Goal: Task Accomplishment & Management: Use online tool/utility

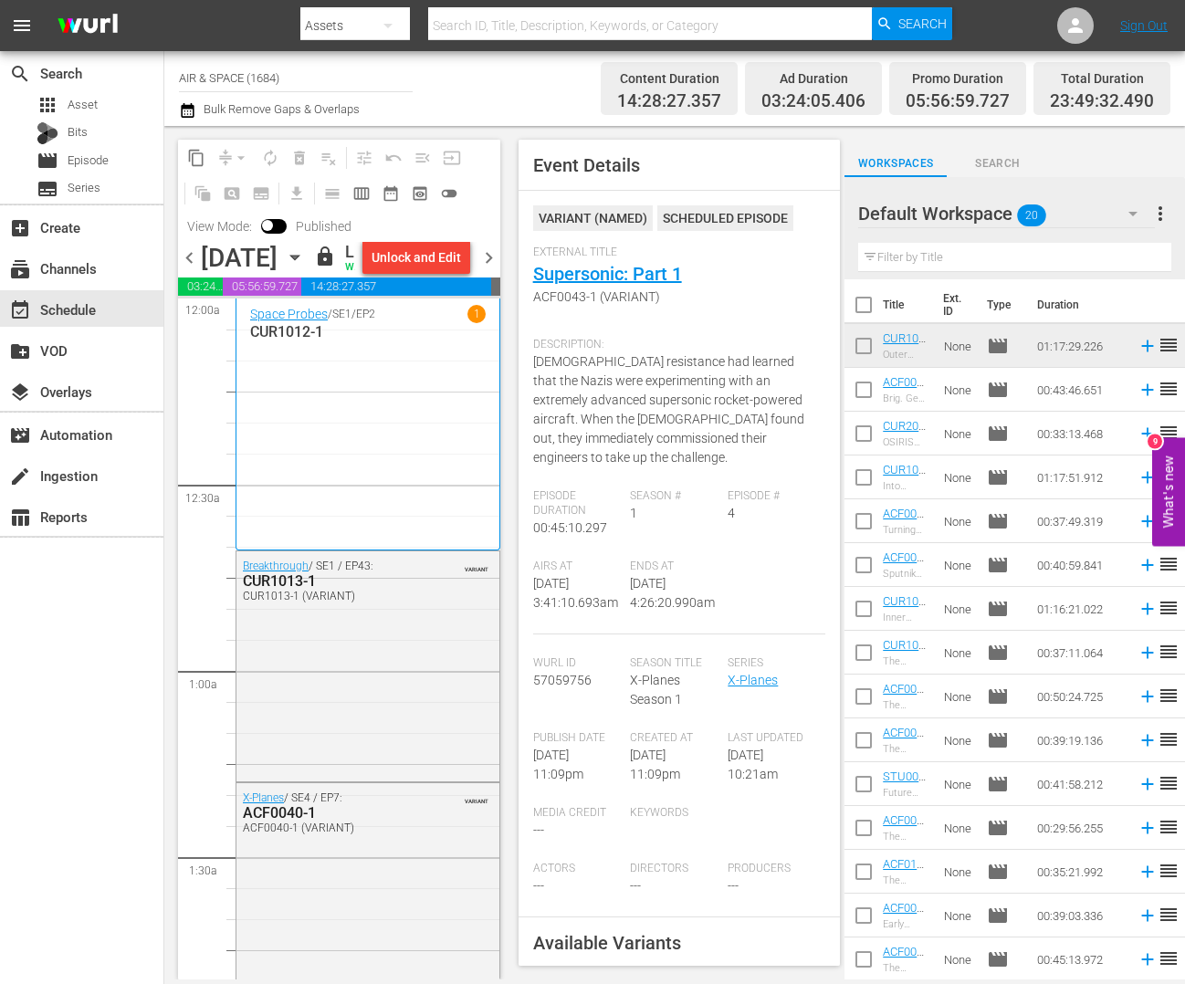
scroll to position [1091, 0]
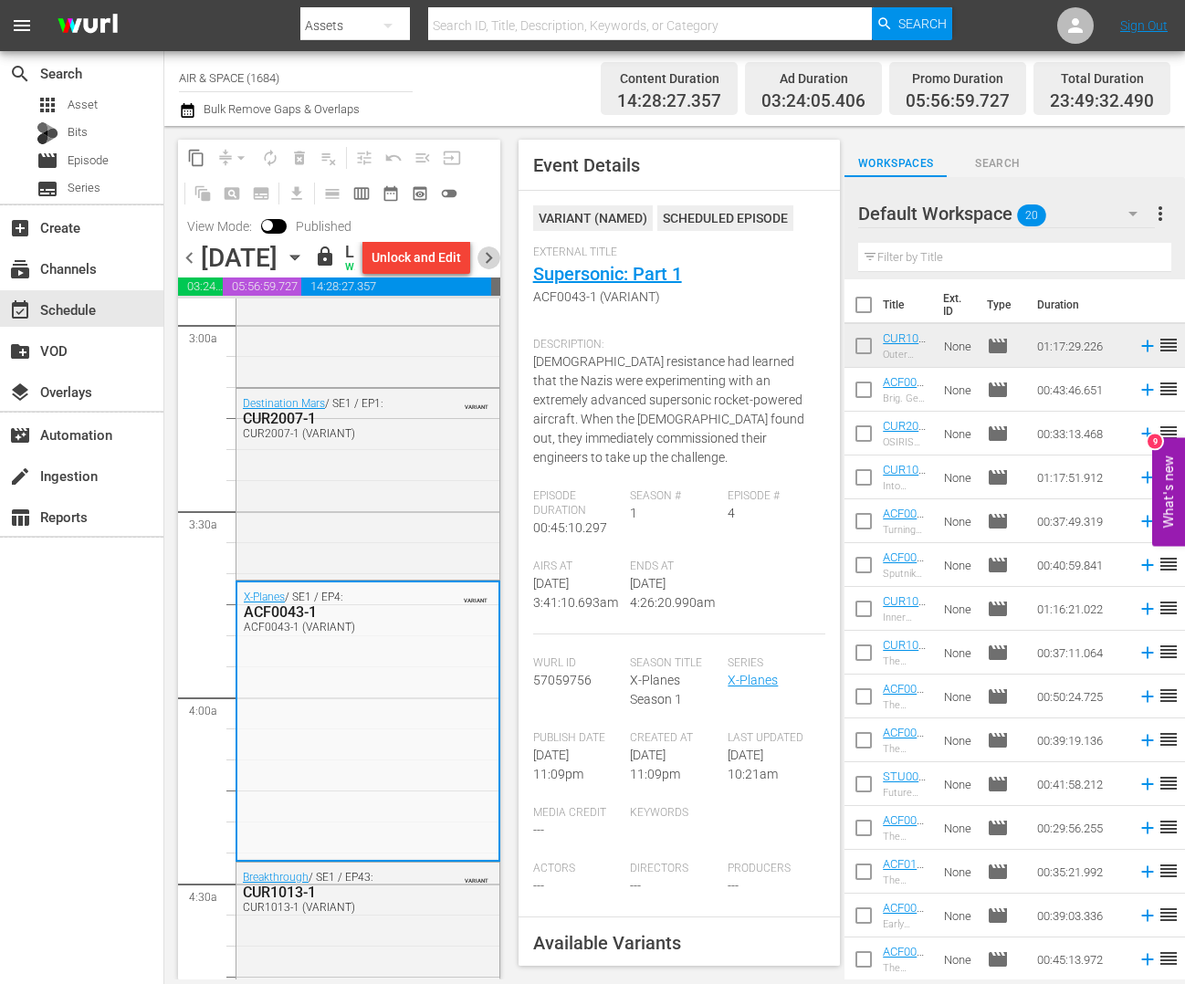
click at [488, 269] on span "chevron_right" at bounding box center [488, 257] width 23 height 23
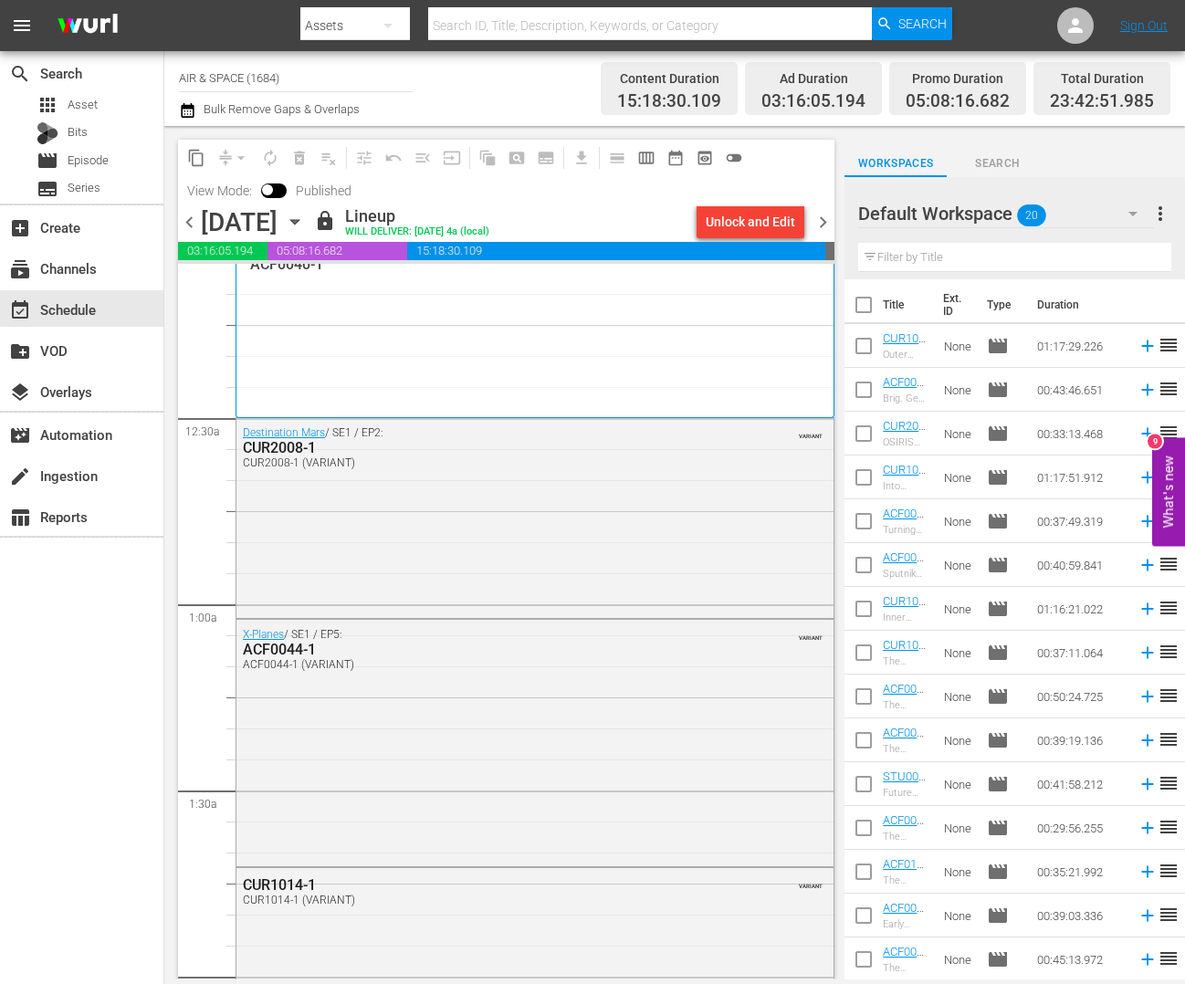
scroll to position [21, 0]
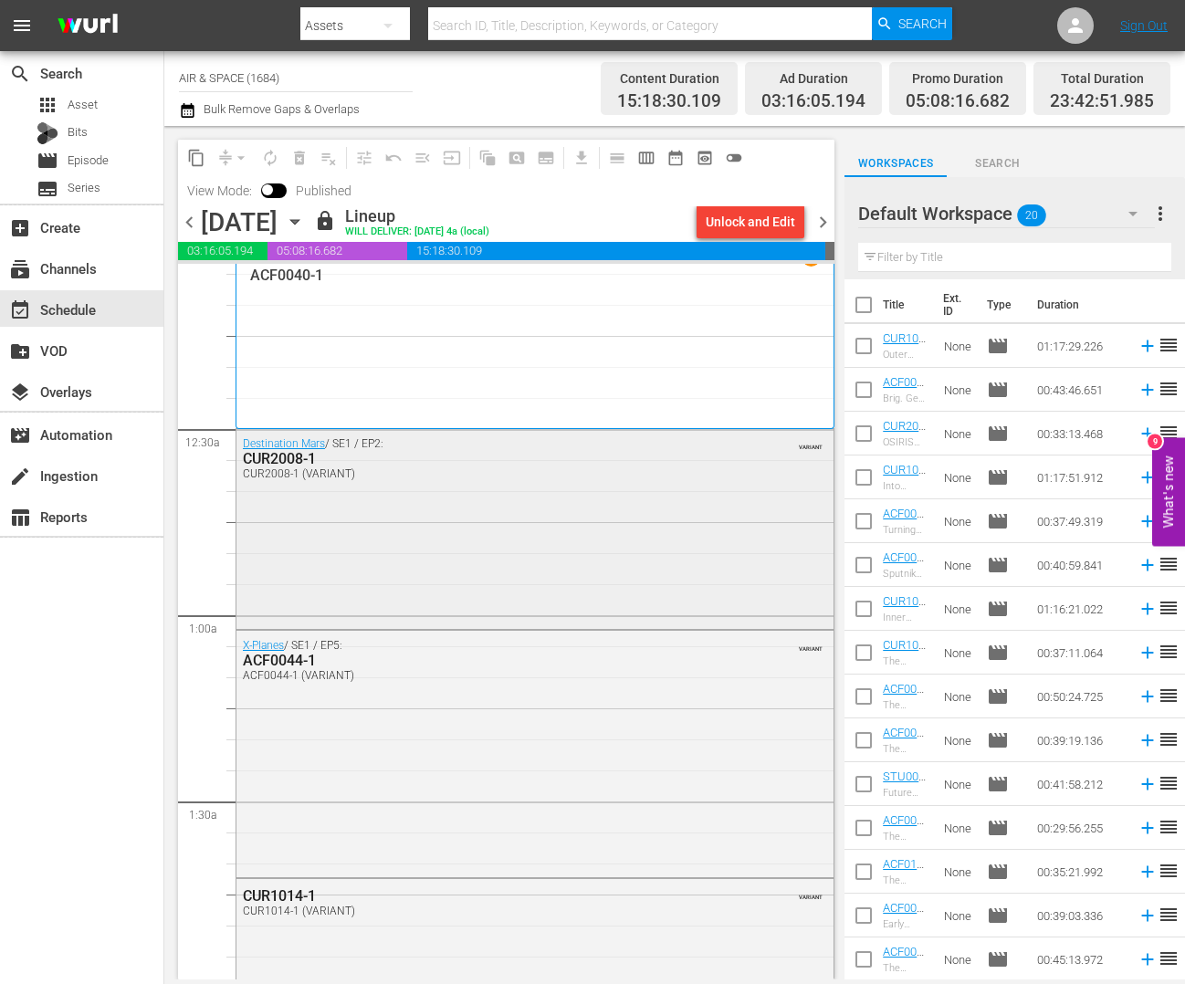
click at [291, 458] on div "CUR2008-1" at bounding box center [488, 458] width 490 height 17
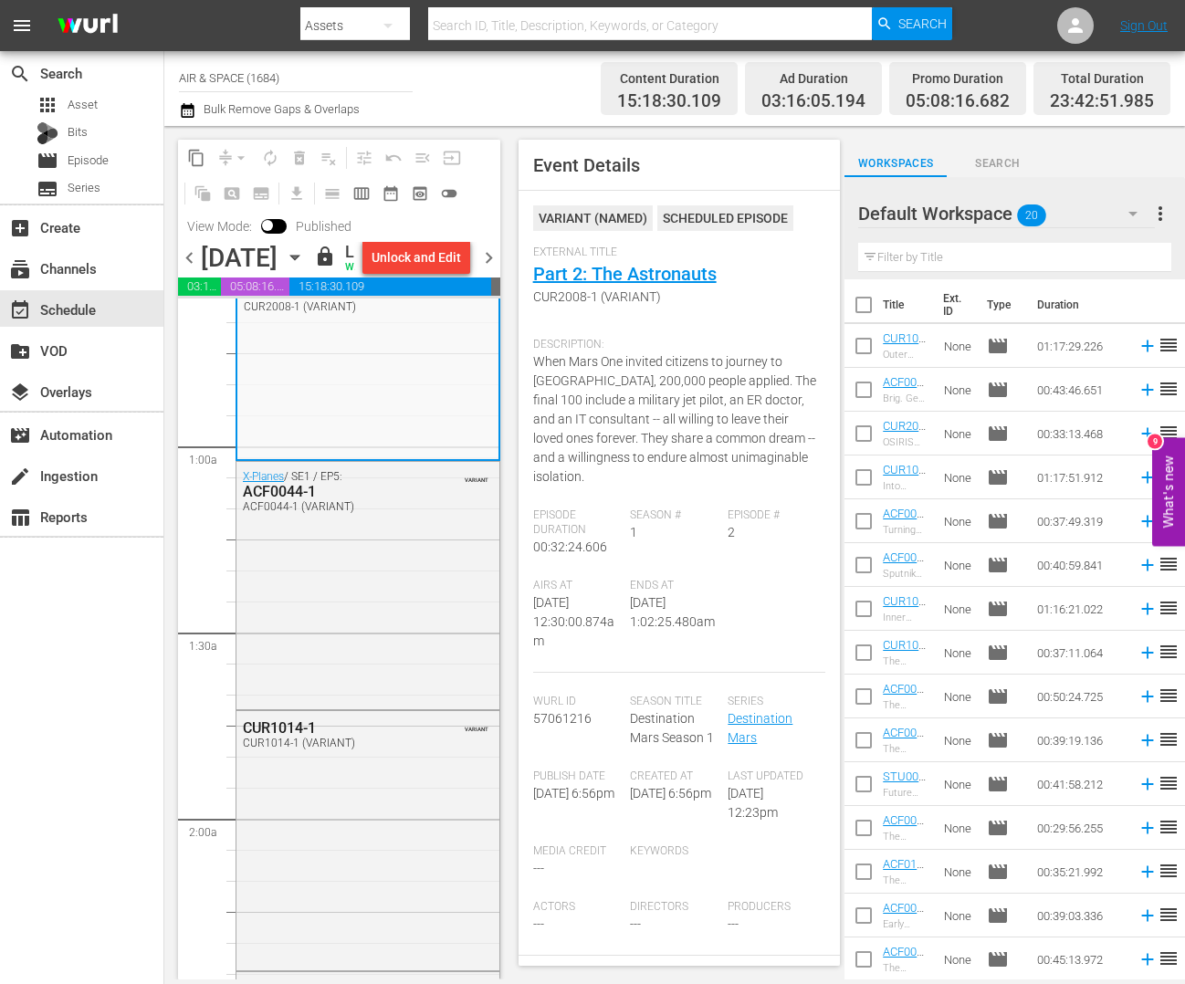
scroll to position [290, 0]
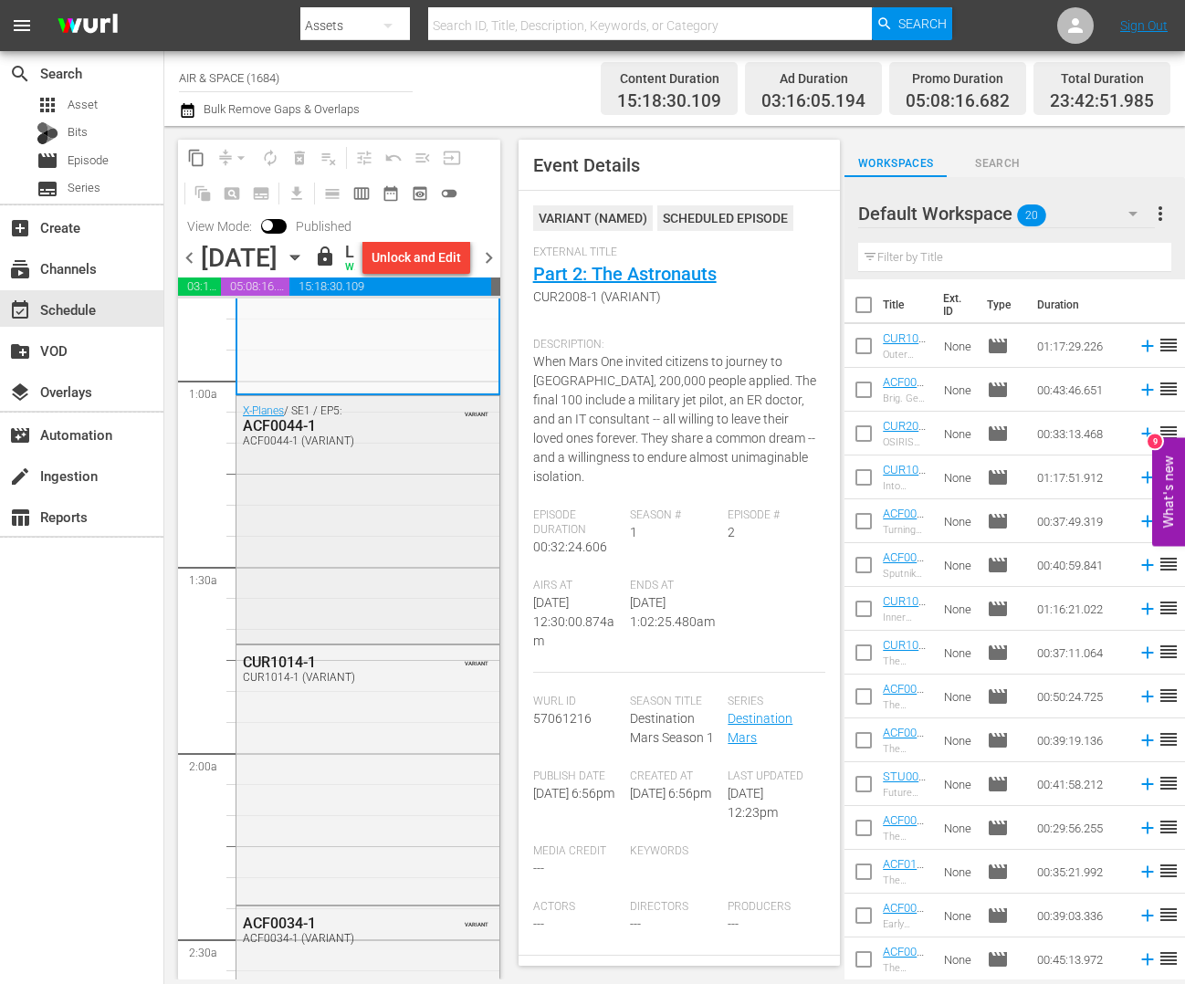
click at [283, 435] on div "ACF0044-1" at bounding box center [328, 425] width 171 height 17
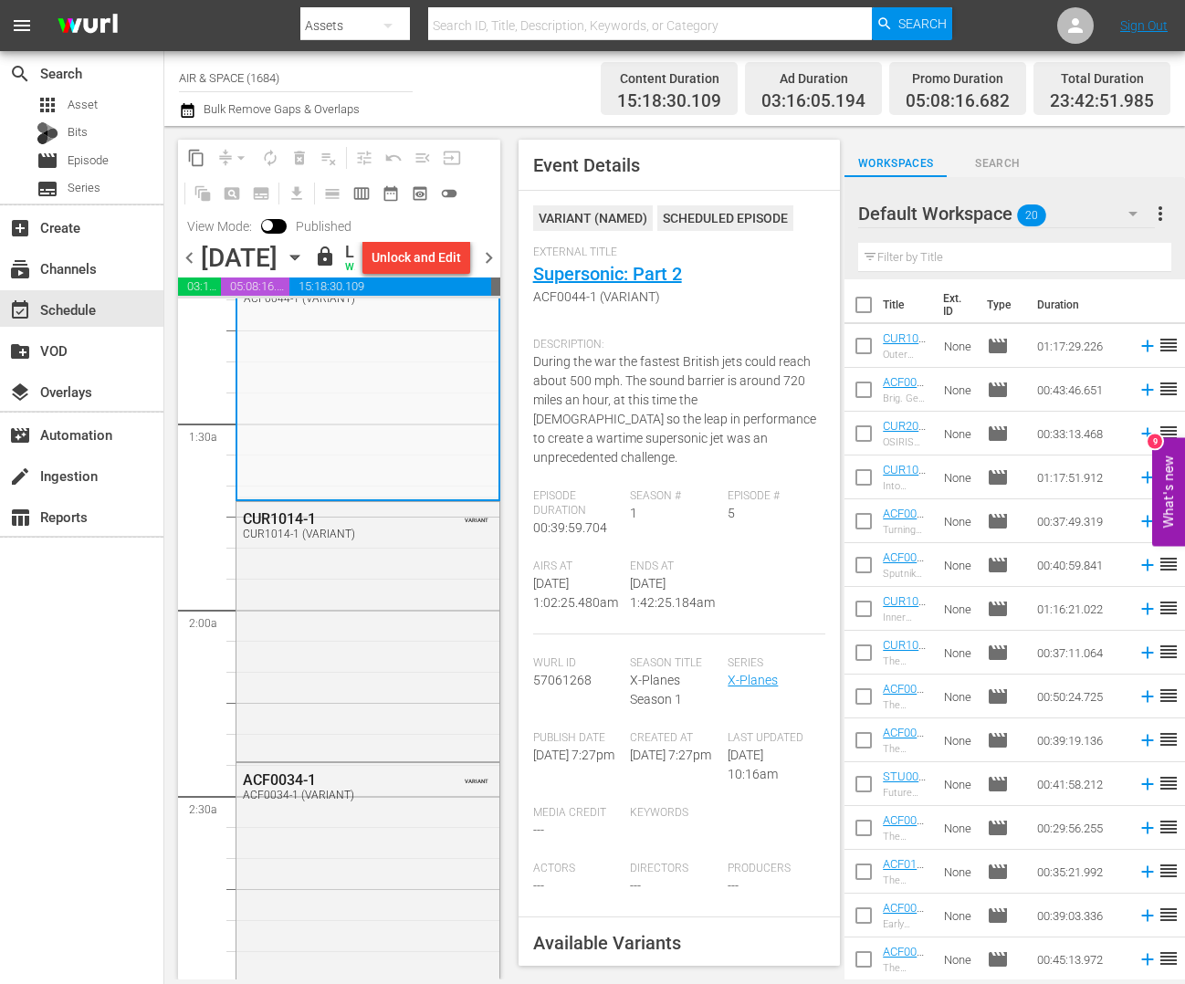
scroll to position [553, 0]
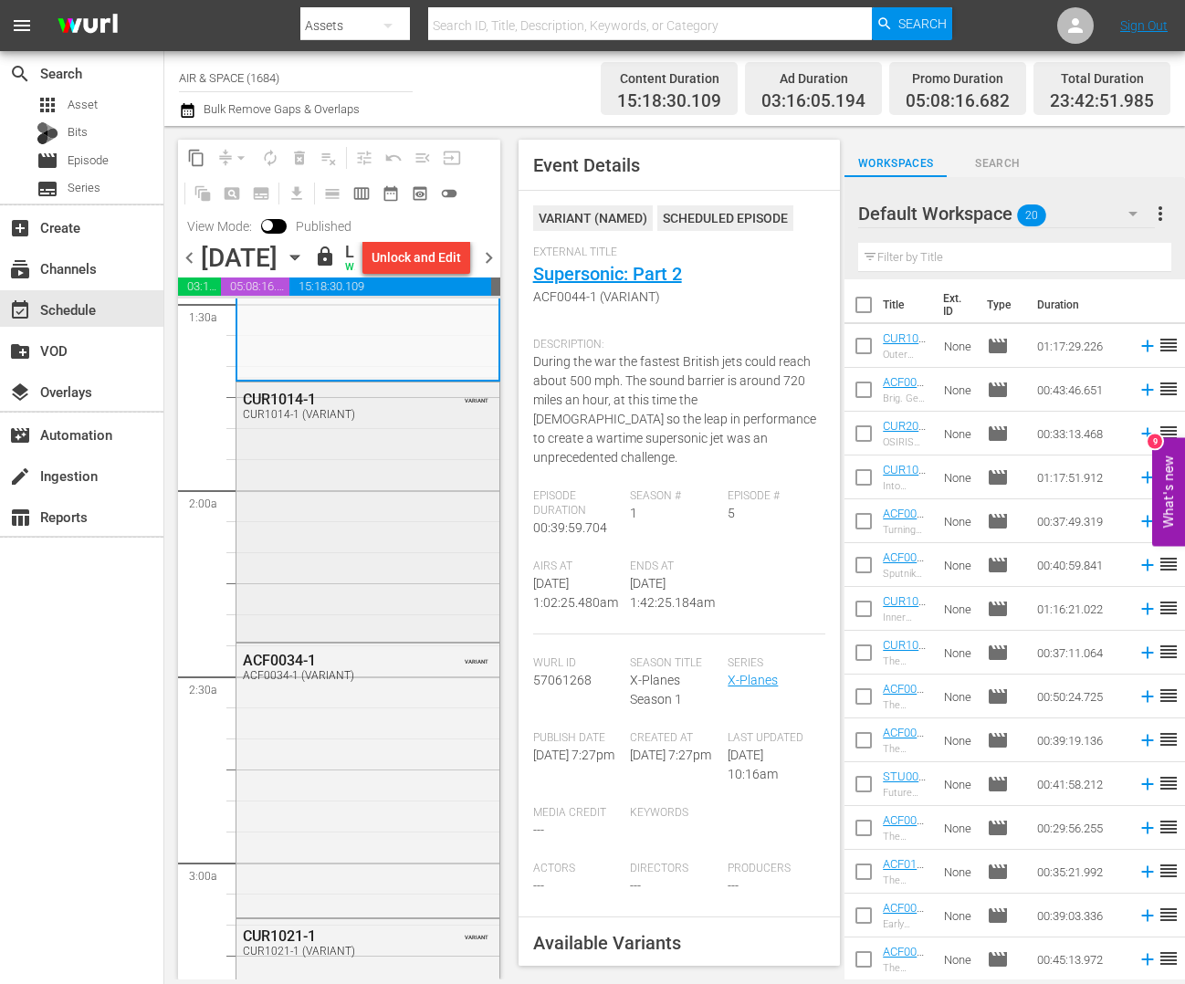
click at [284, 408] on div "CUR1014-1" at bounding box center [328, 399] width 171 height 17
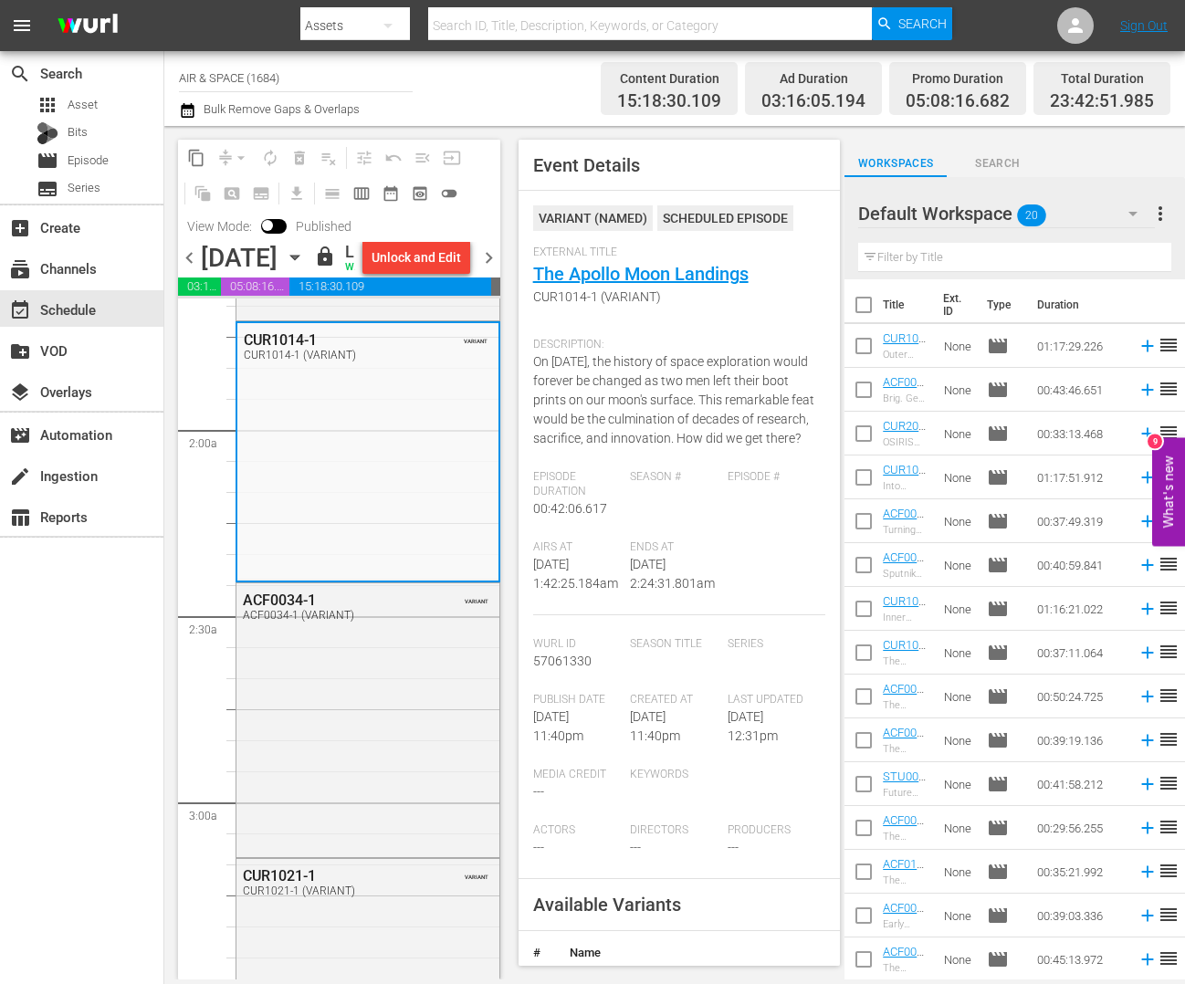
scroll to position [719, 0]
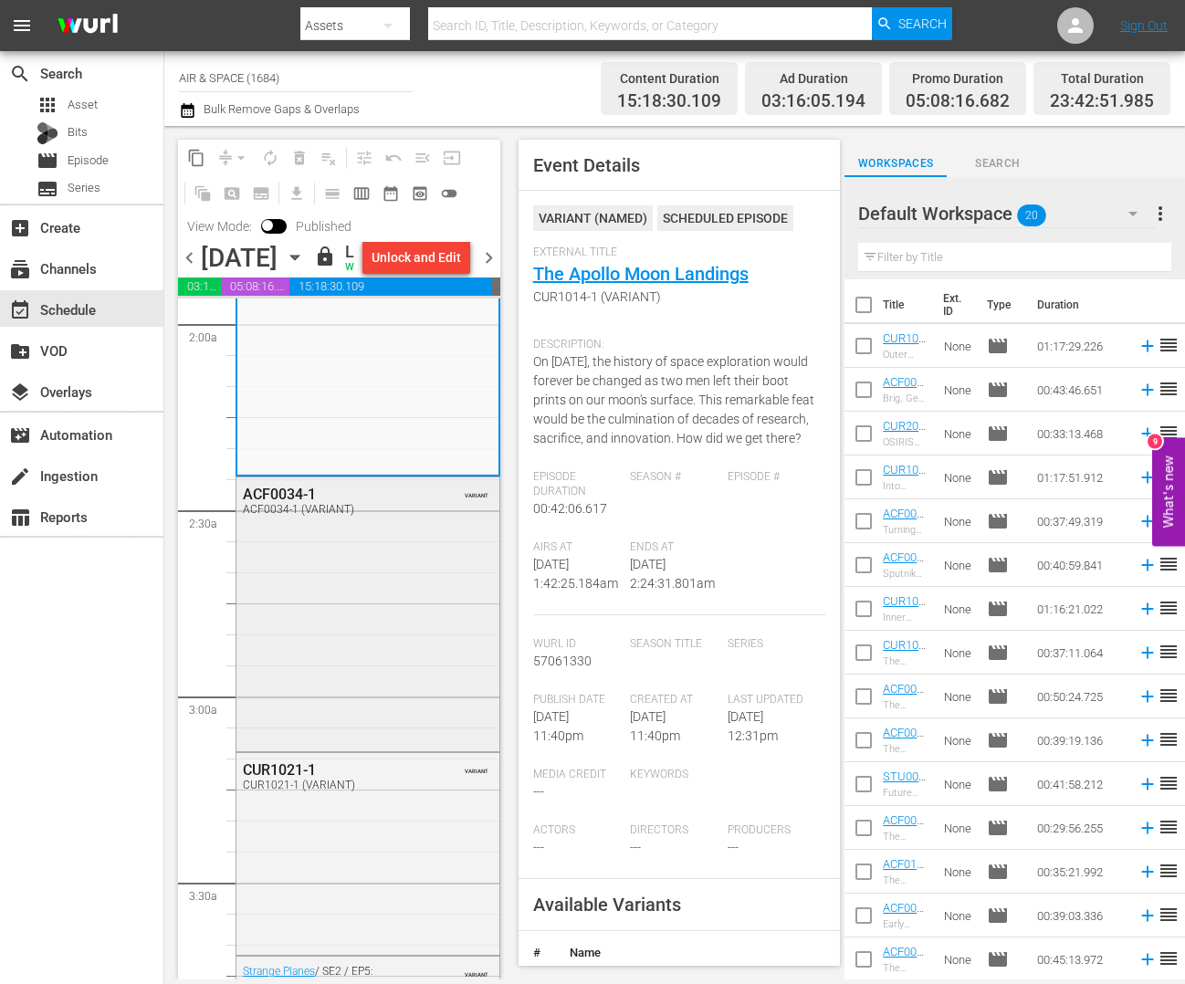
click at [285, 503] on div "ACF0034-1" at bounding box center [328, 494] width 171 height 17
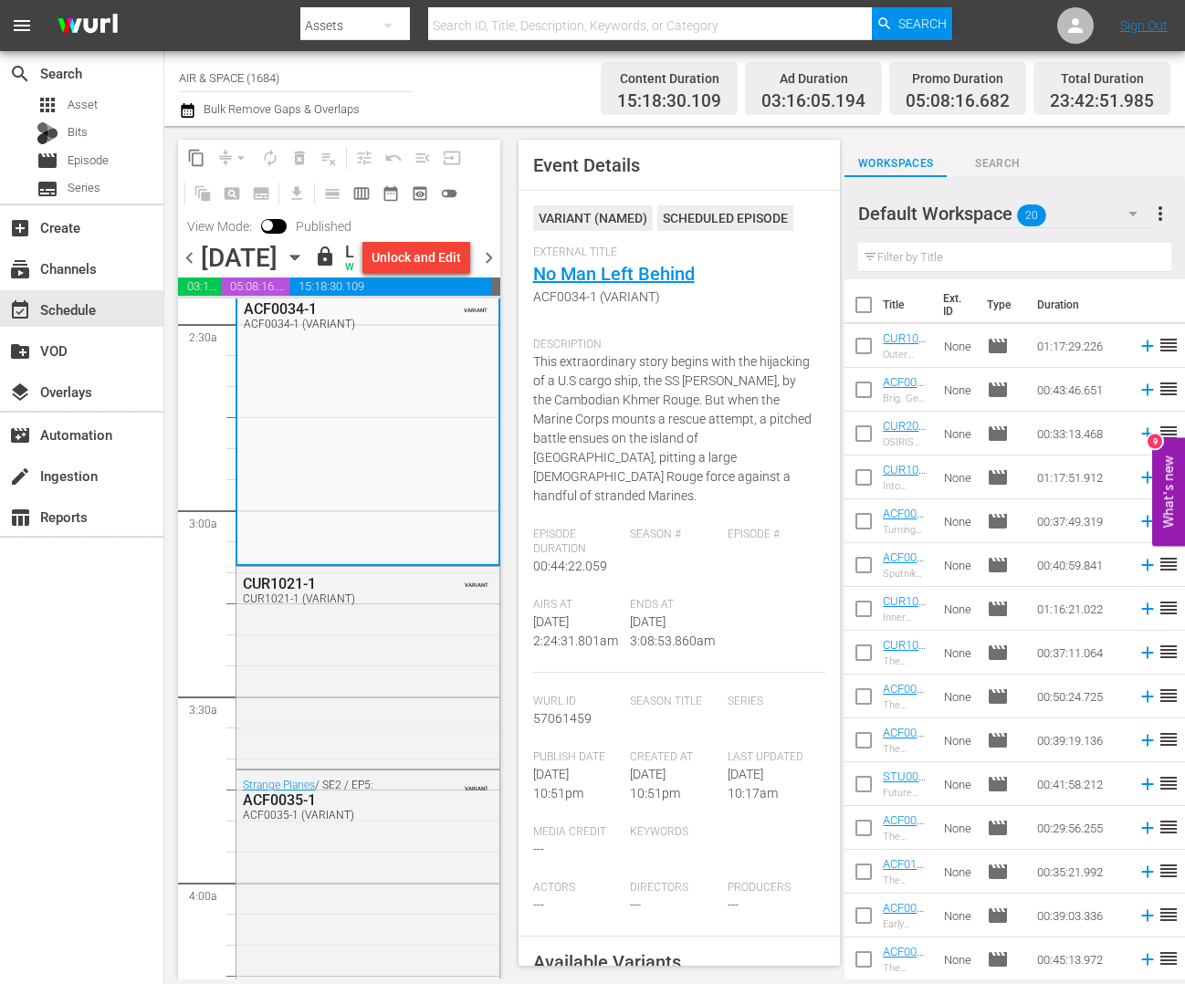
scroll to position [932, 0]
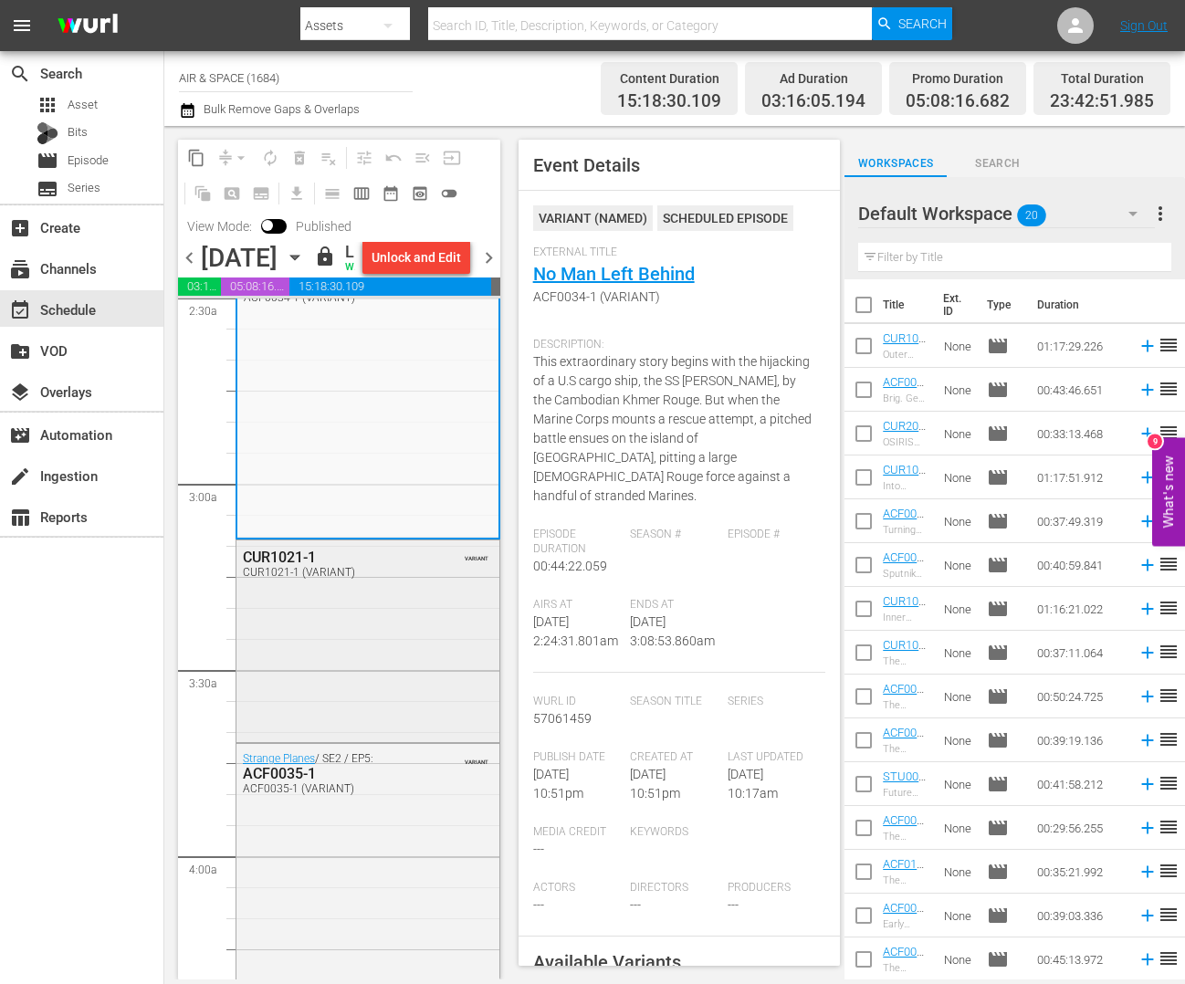
click at [294, 566] on div "CUR1021-1" at bounding box center [328, 557] width 171 height 17
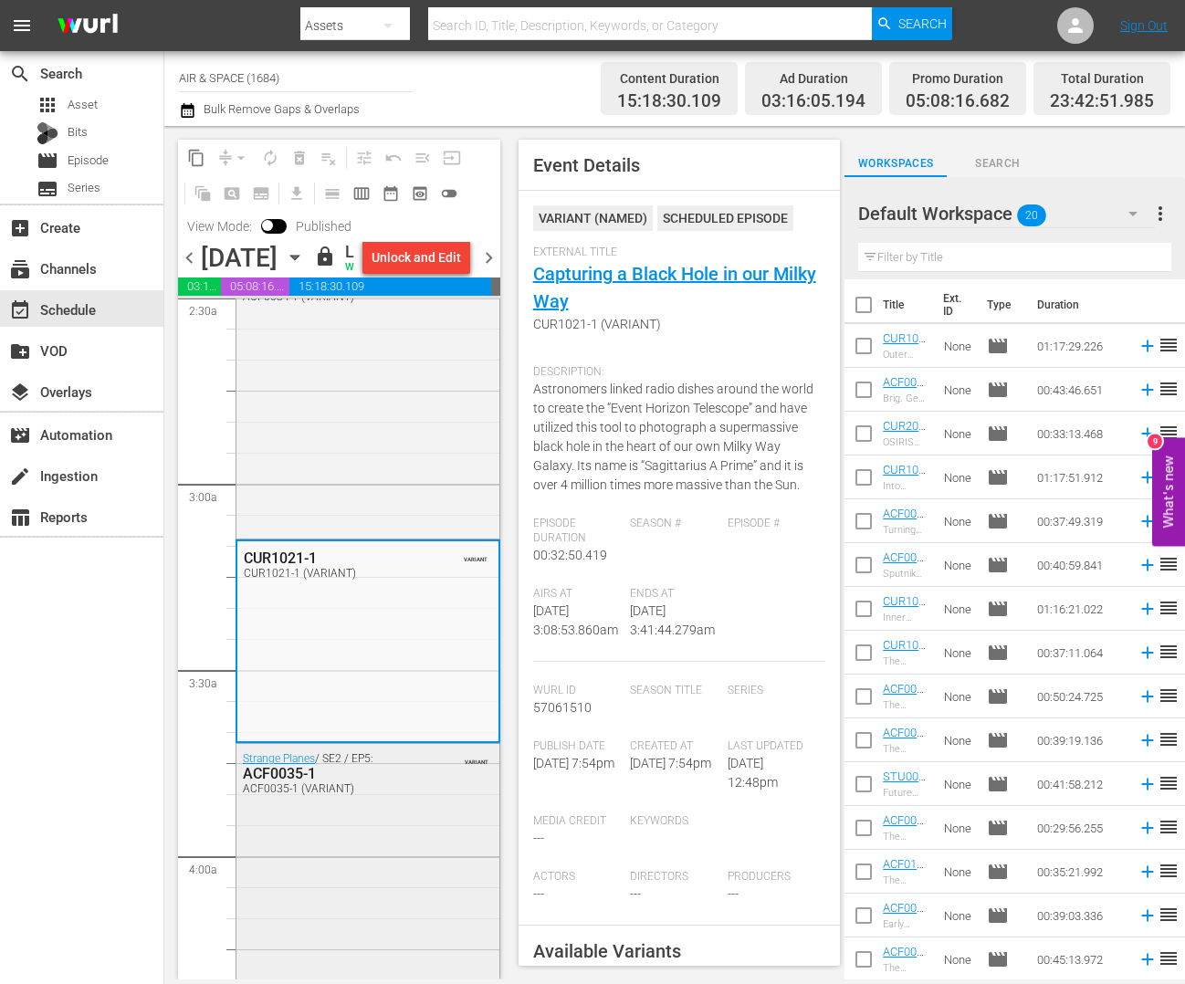
click at [294, 782] on div "ACF0035-1" at bounding box center [328, 773] width 171 height 17
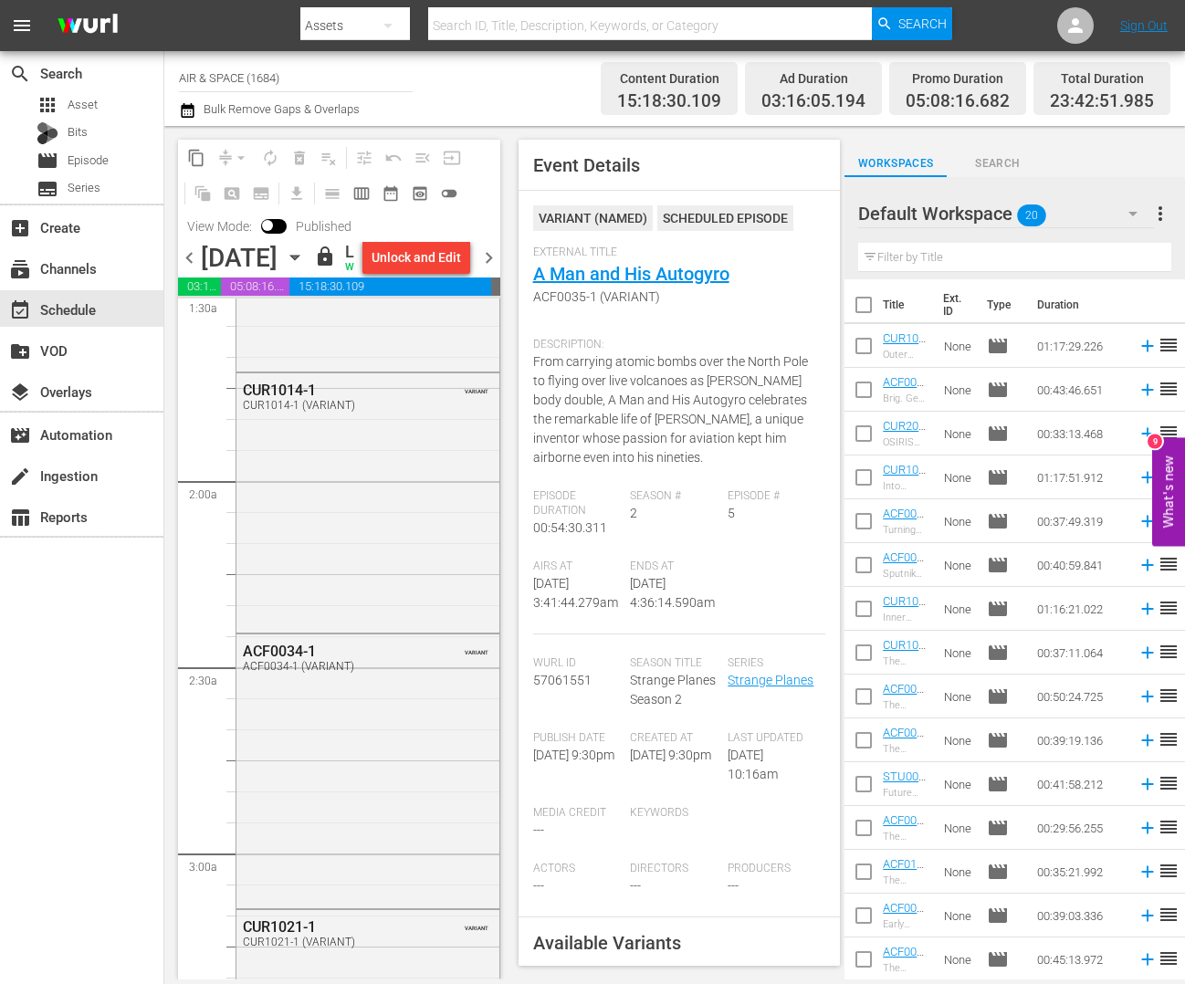
scroll to position [536, 0]
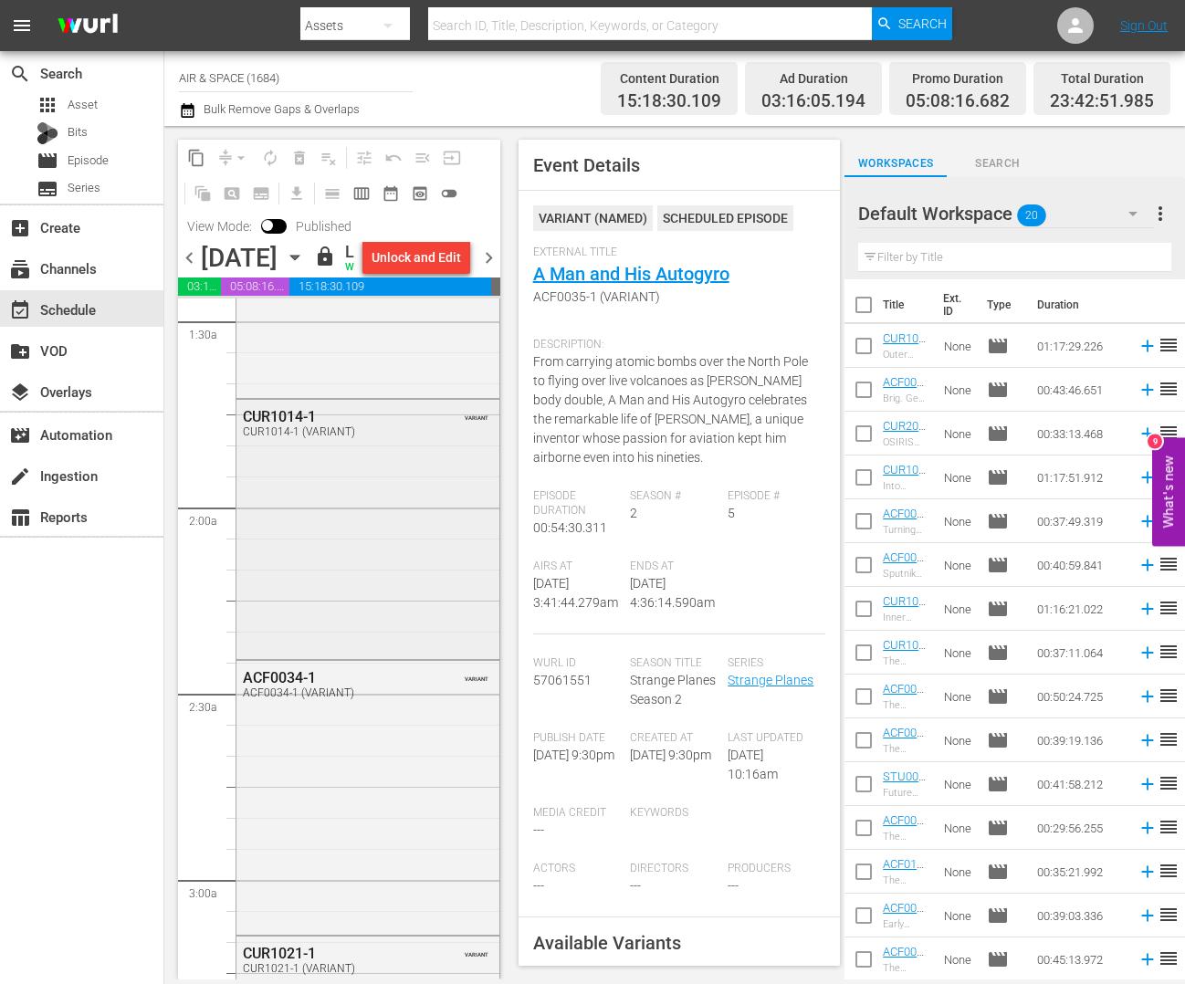
click at [297, 425] on div "CUR1014-1" at bounding box center [328, 416] width 171 height 17
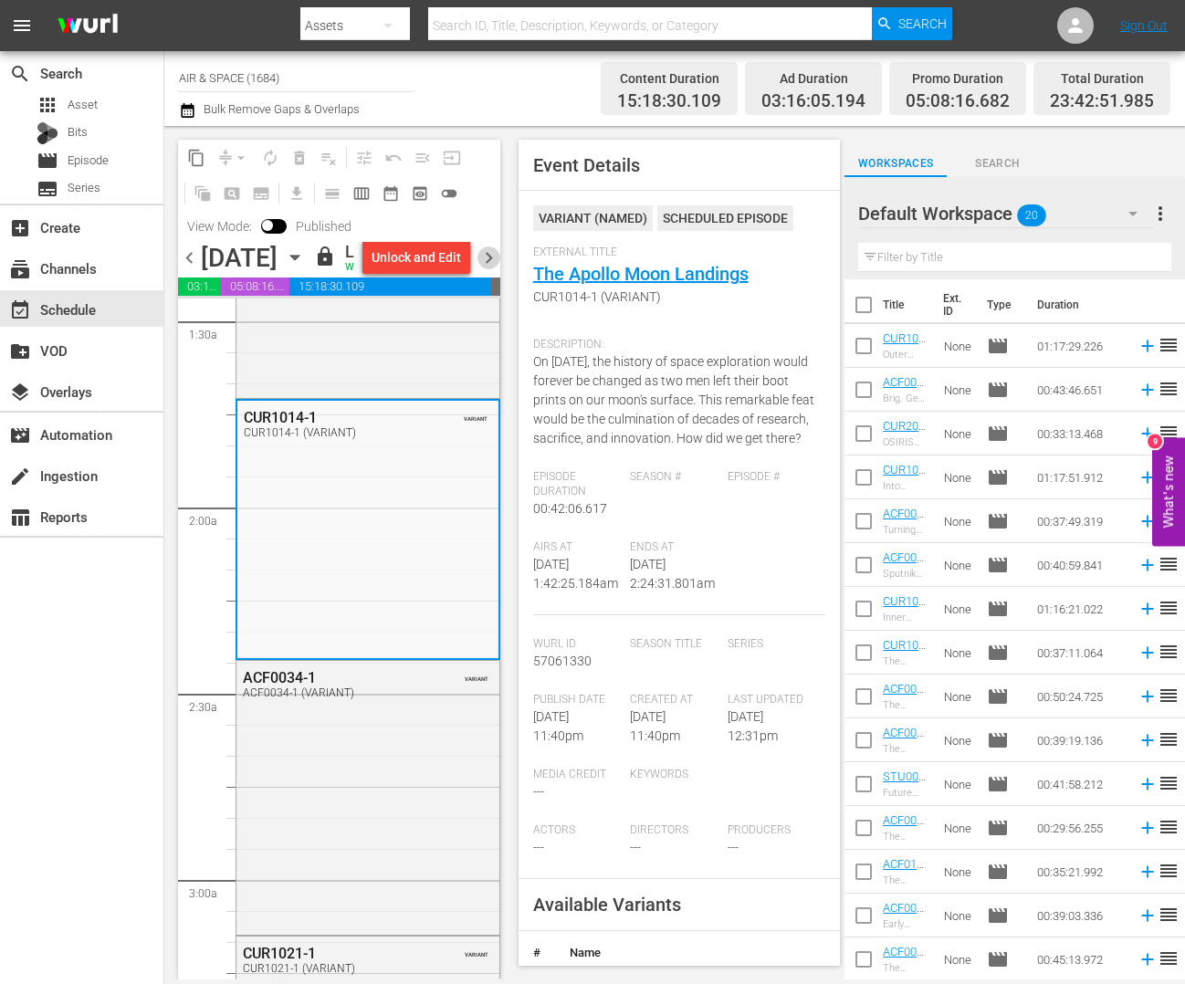
click at [485, 269] on span "chevron_right" at bounding box center [488, 257] width 23 height 23
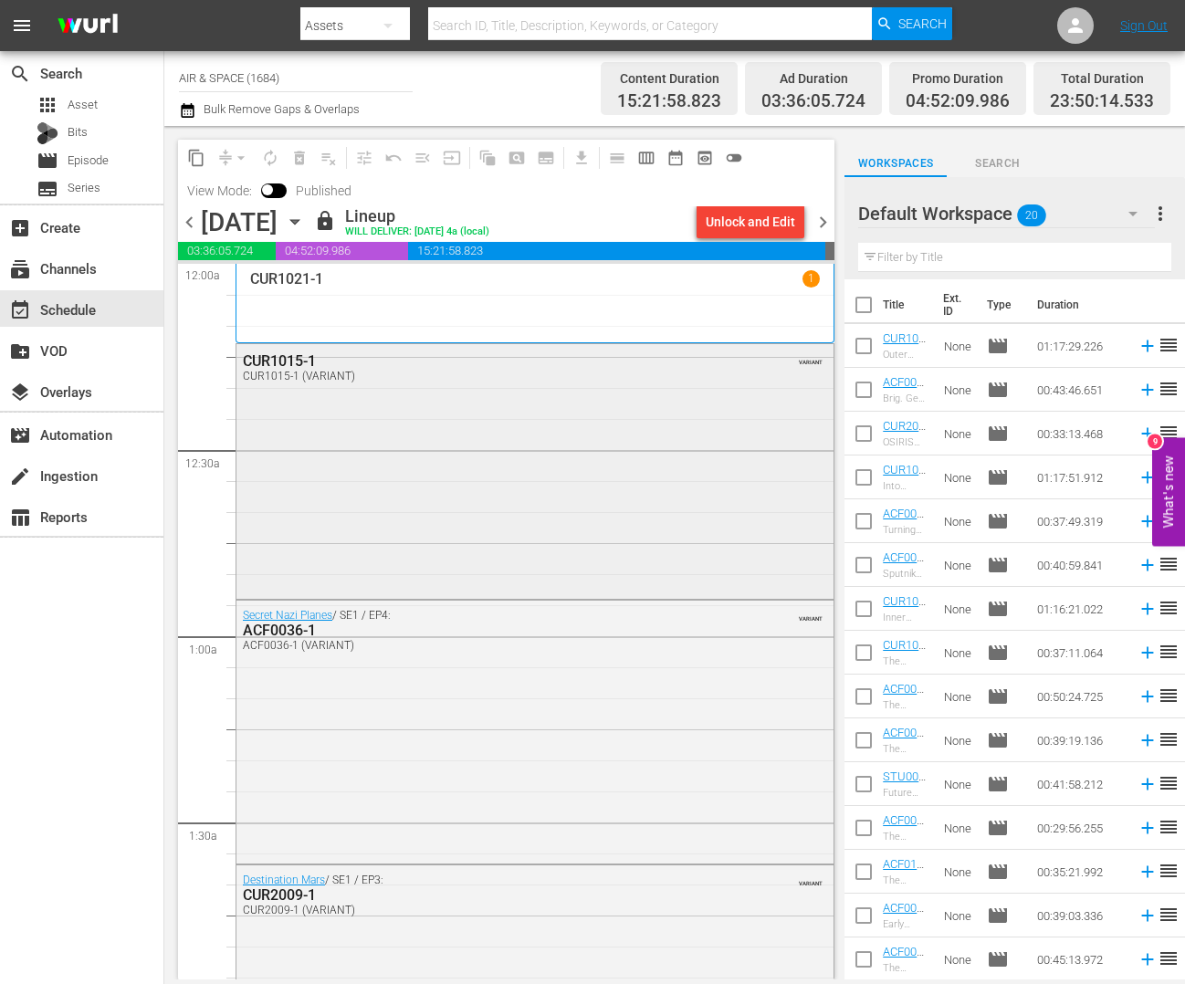
click at [281, 360] on div "CUR1015-1" at bounding box center [488, 360] width 490 height 17
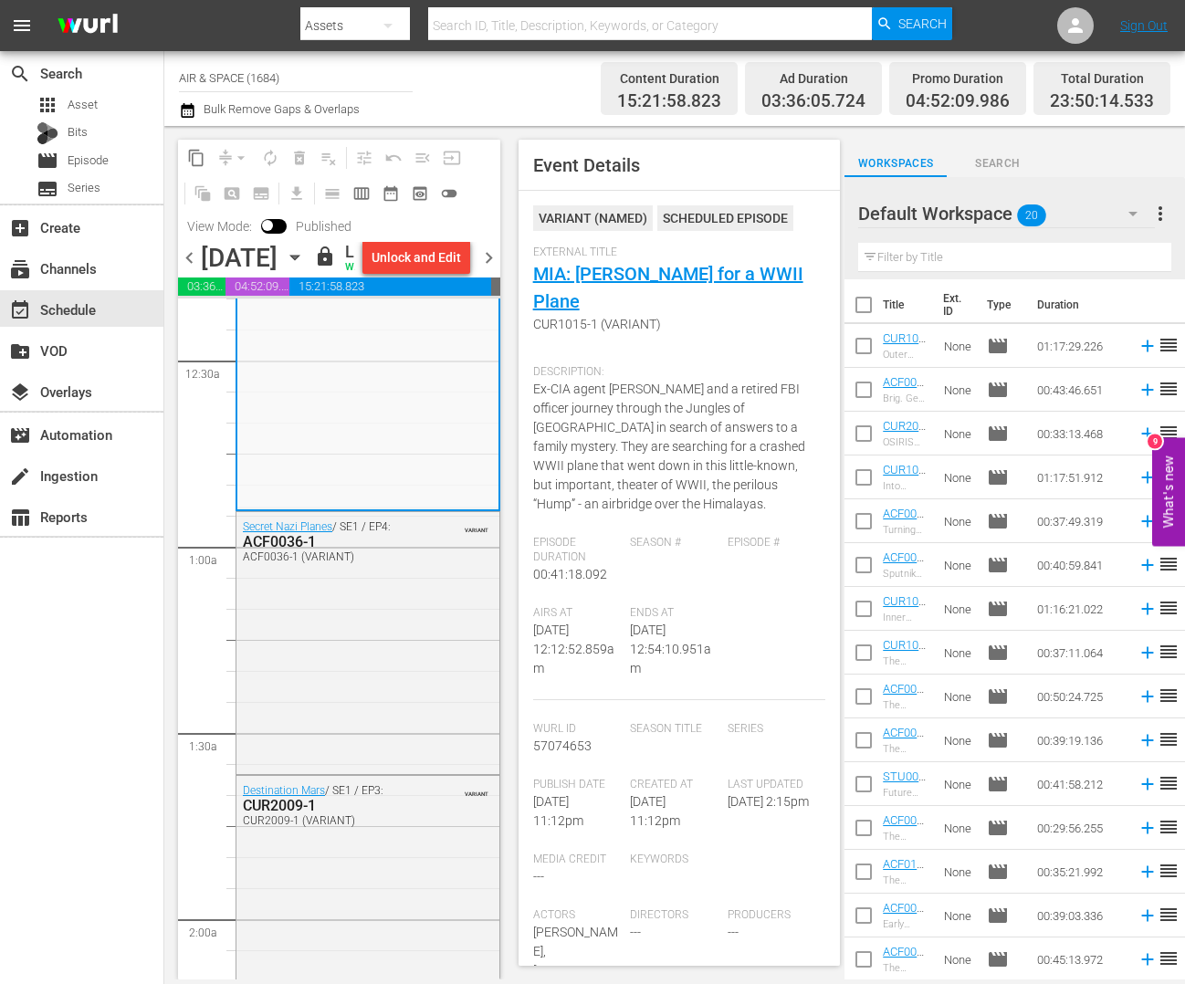
scroll to position [229, 0]
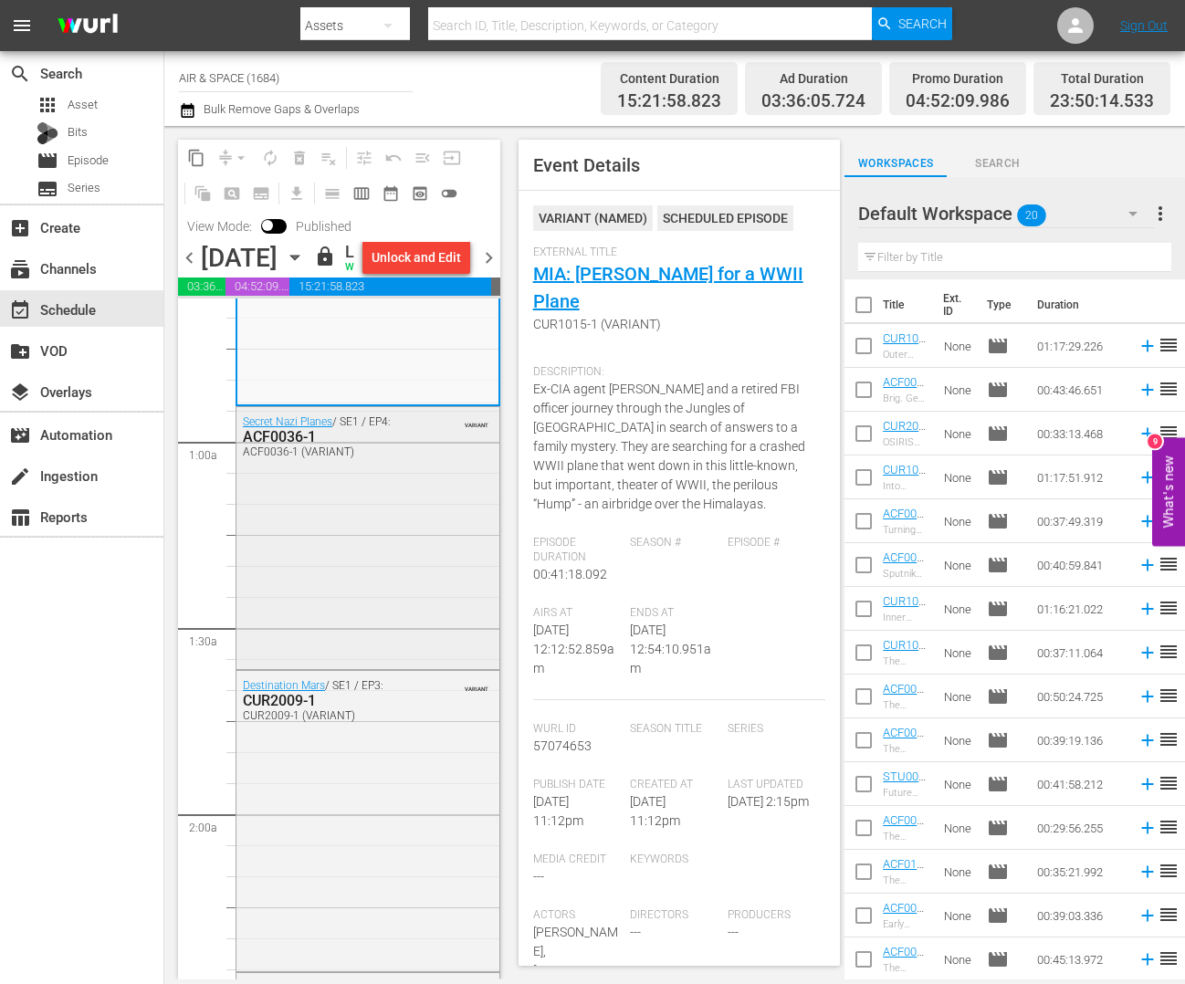
click at [289, 446] on div "ACF0036-1" at bounding box center [328, 436] width 171 height 17
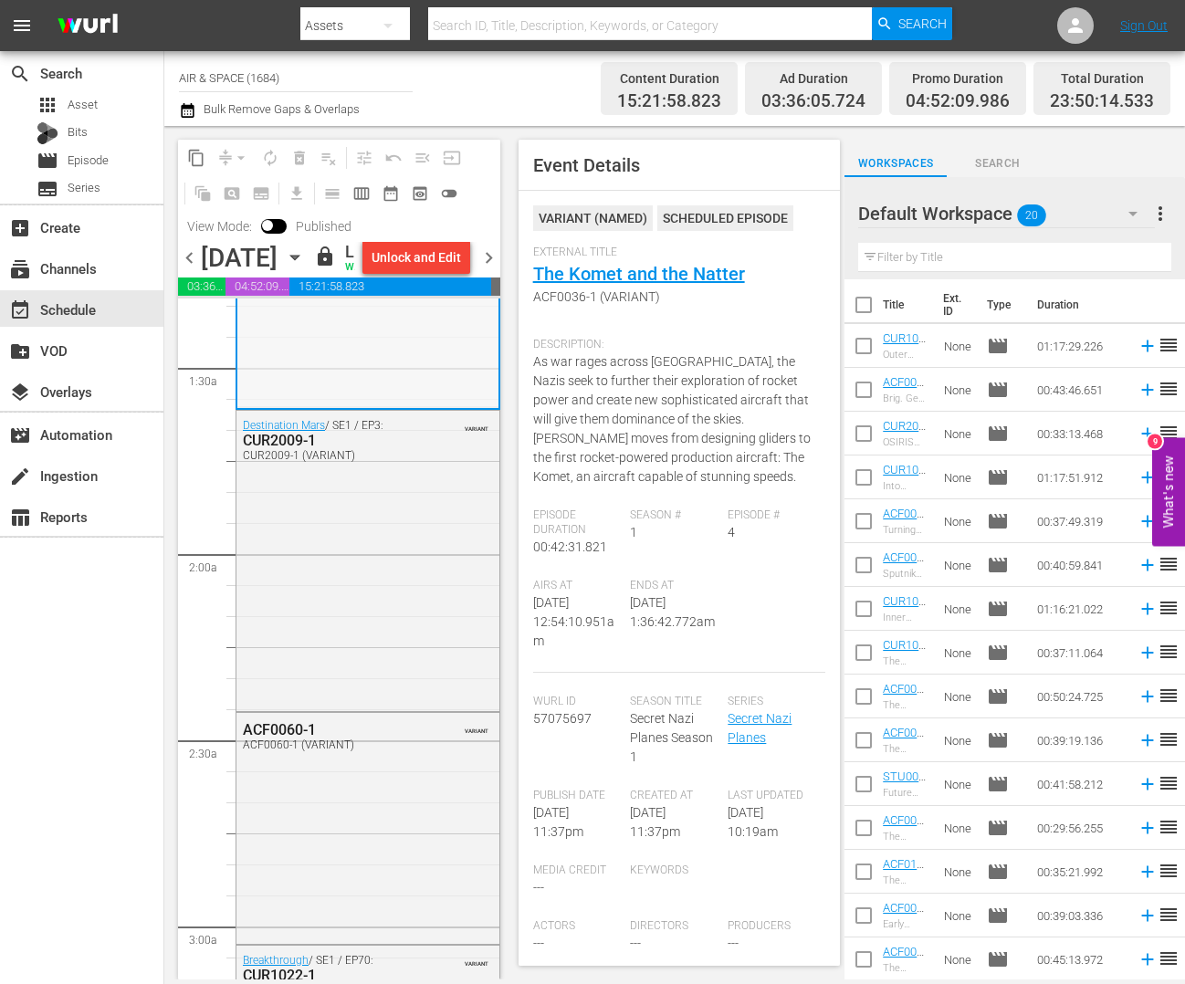
scroll to position [502, 0]
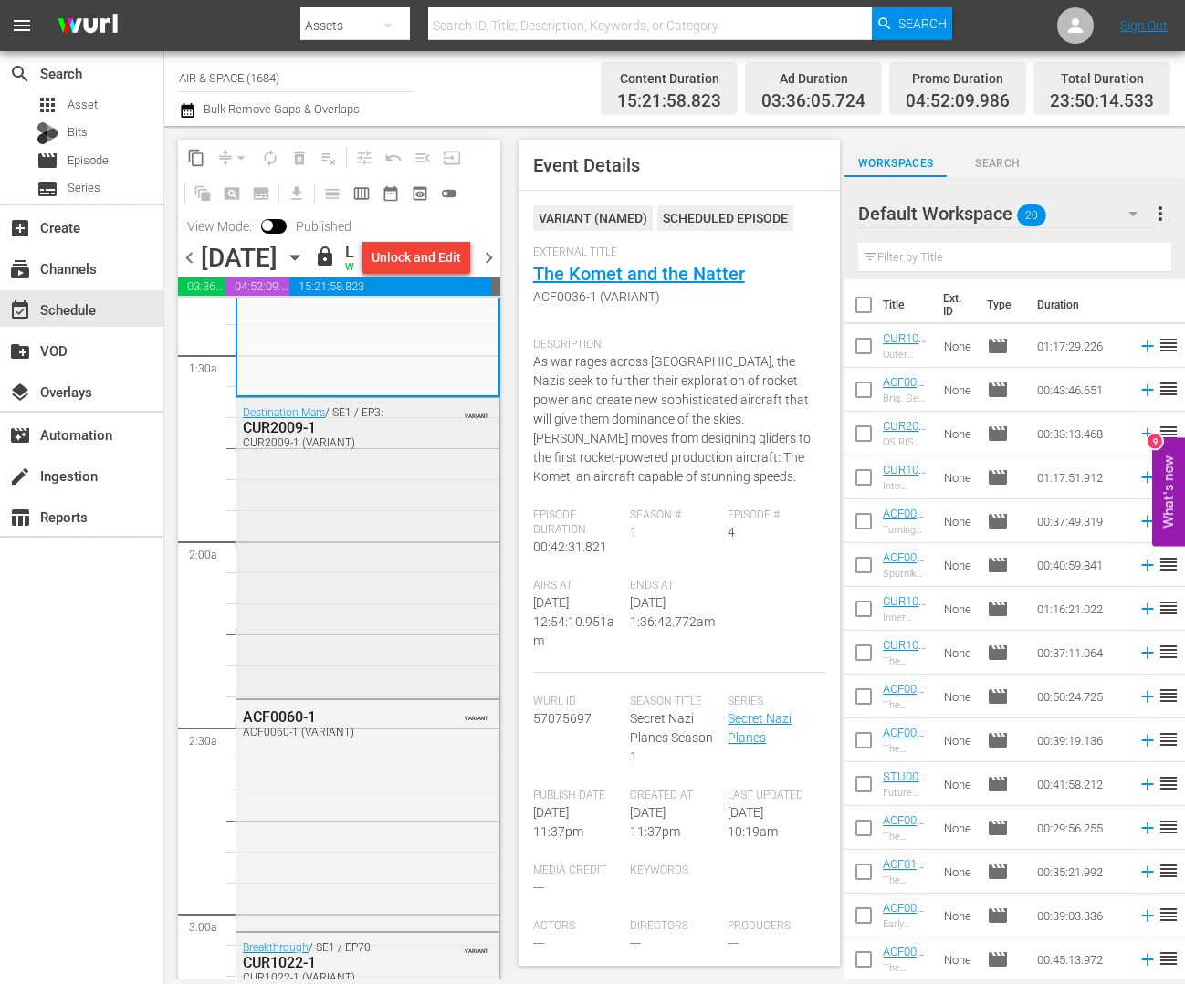
click at [287, 436] on div "CUR2009-1" at bounding box center [328, 427] width 171 height 17
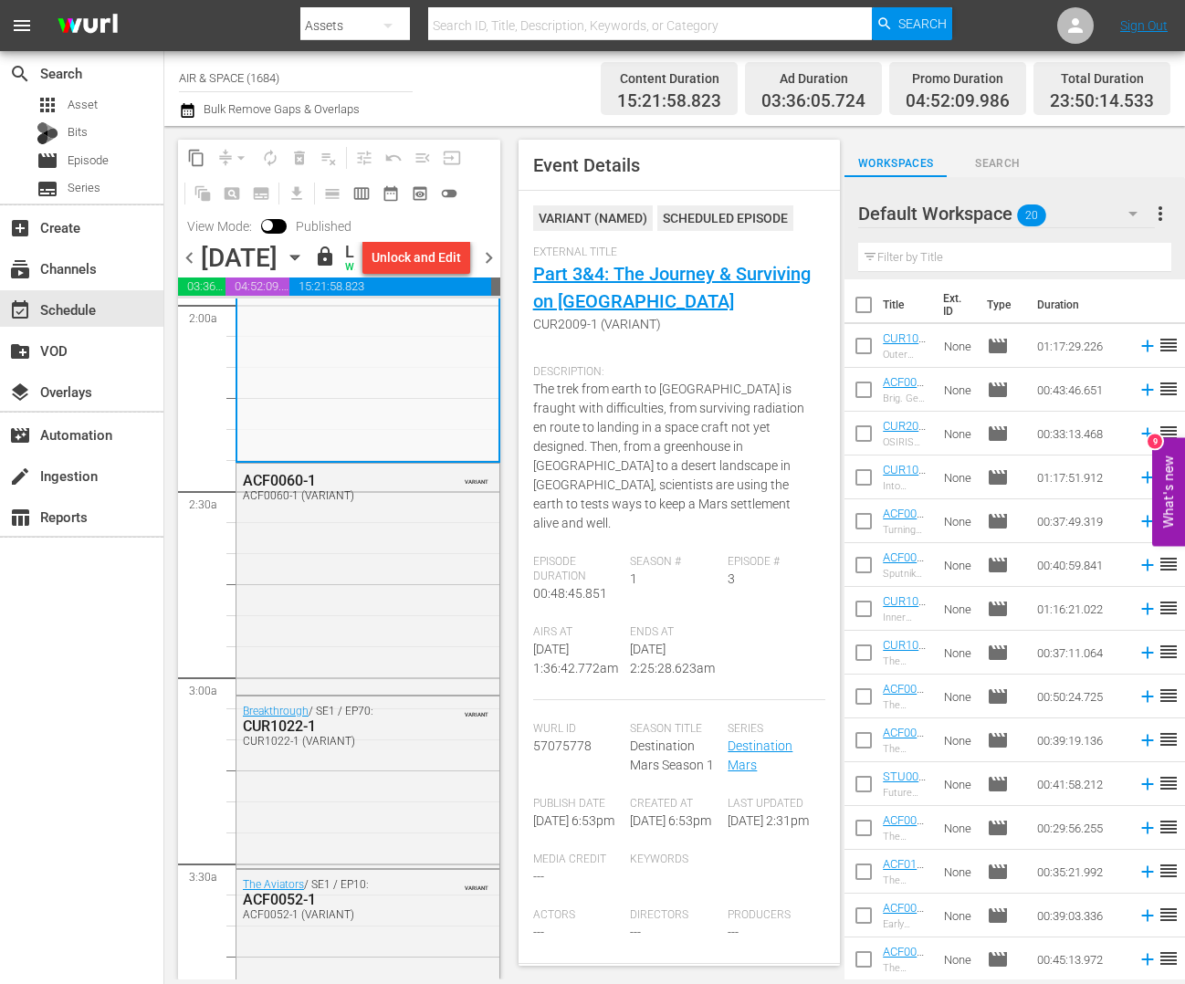
scroll to position [791, 0]
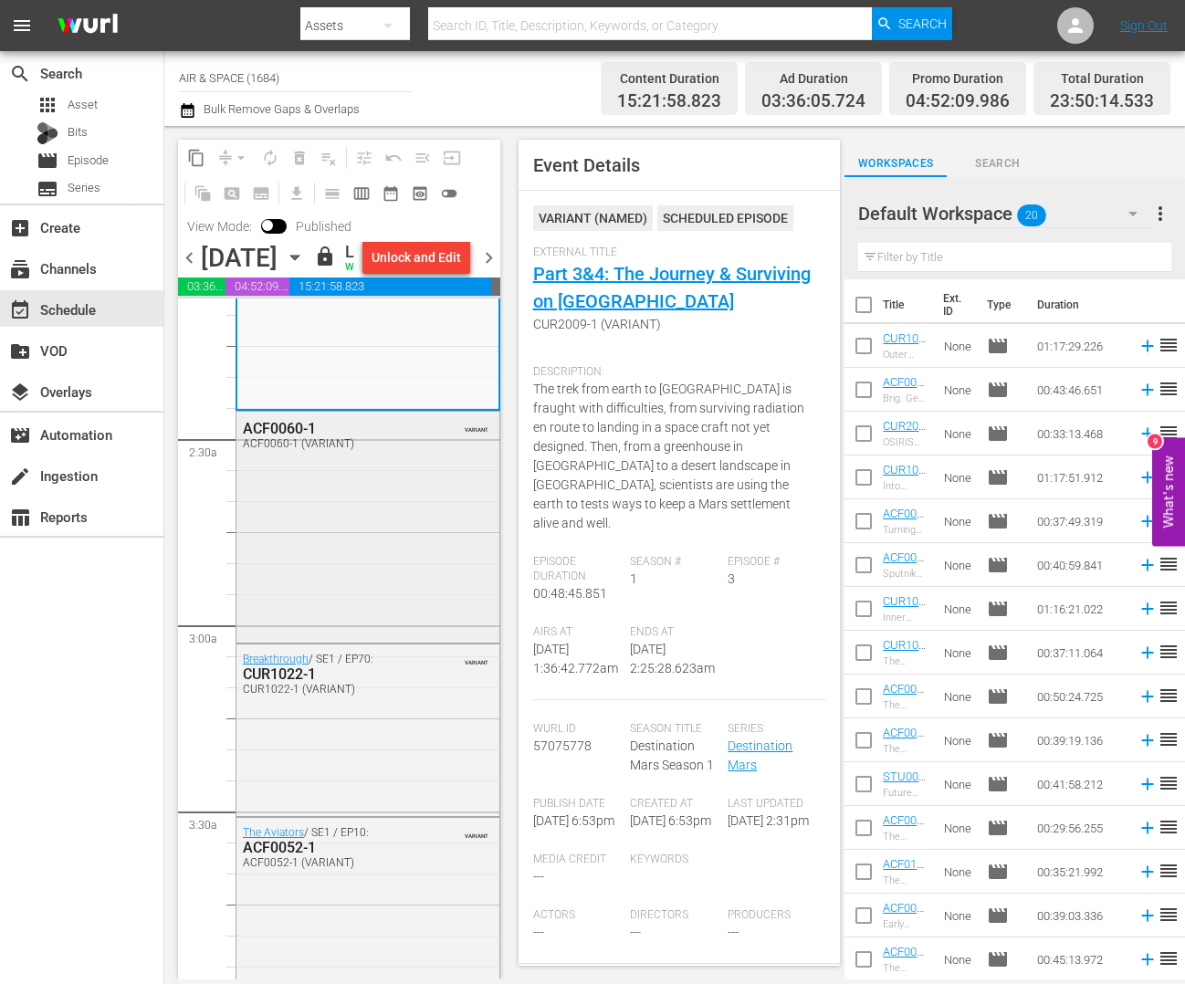
click at [293, 437] on div "ACF0060-1" at bounding box center [328, 428] width 171 height 17
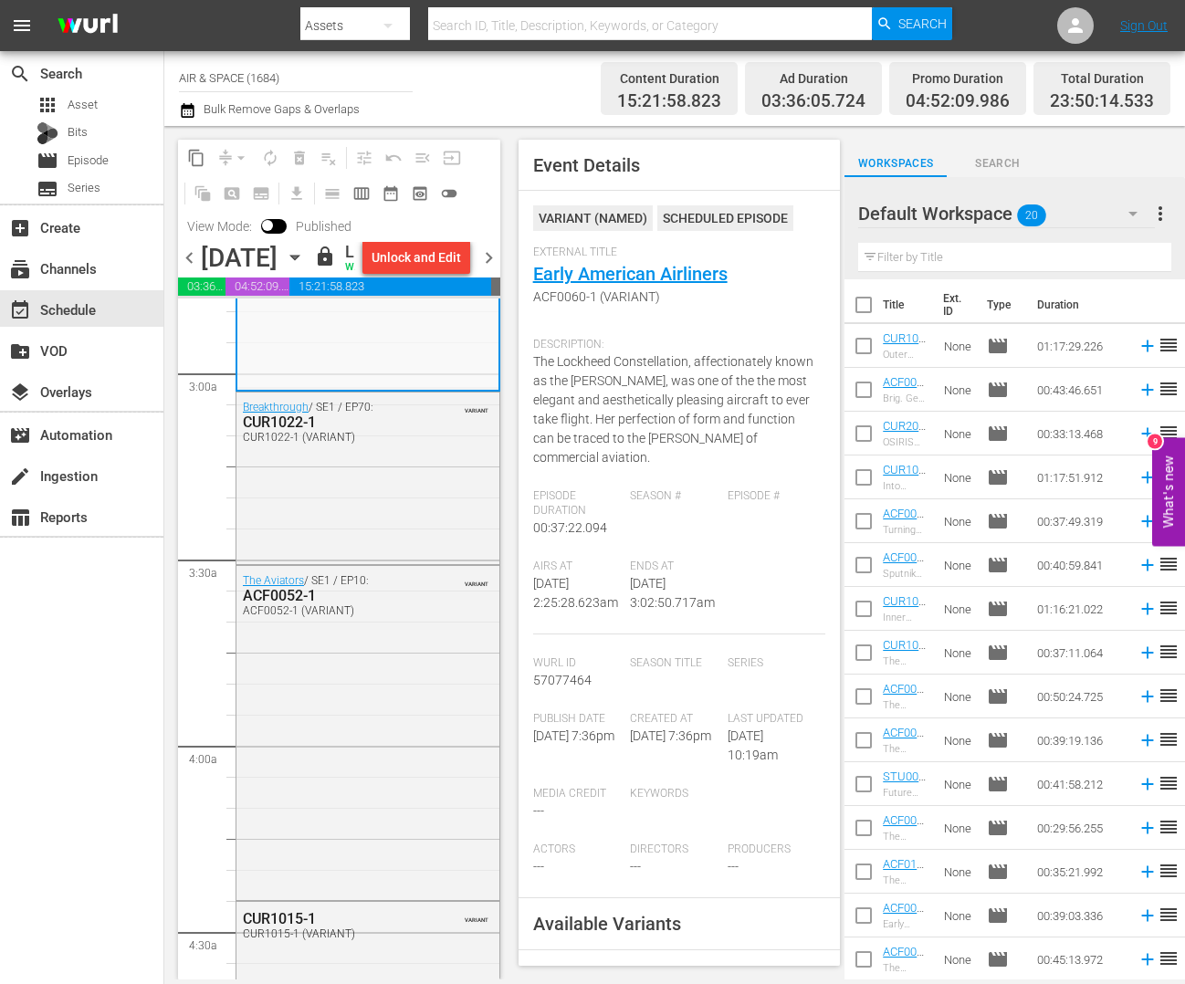
scroll to position [1069, 0]
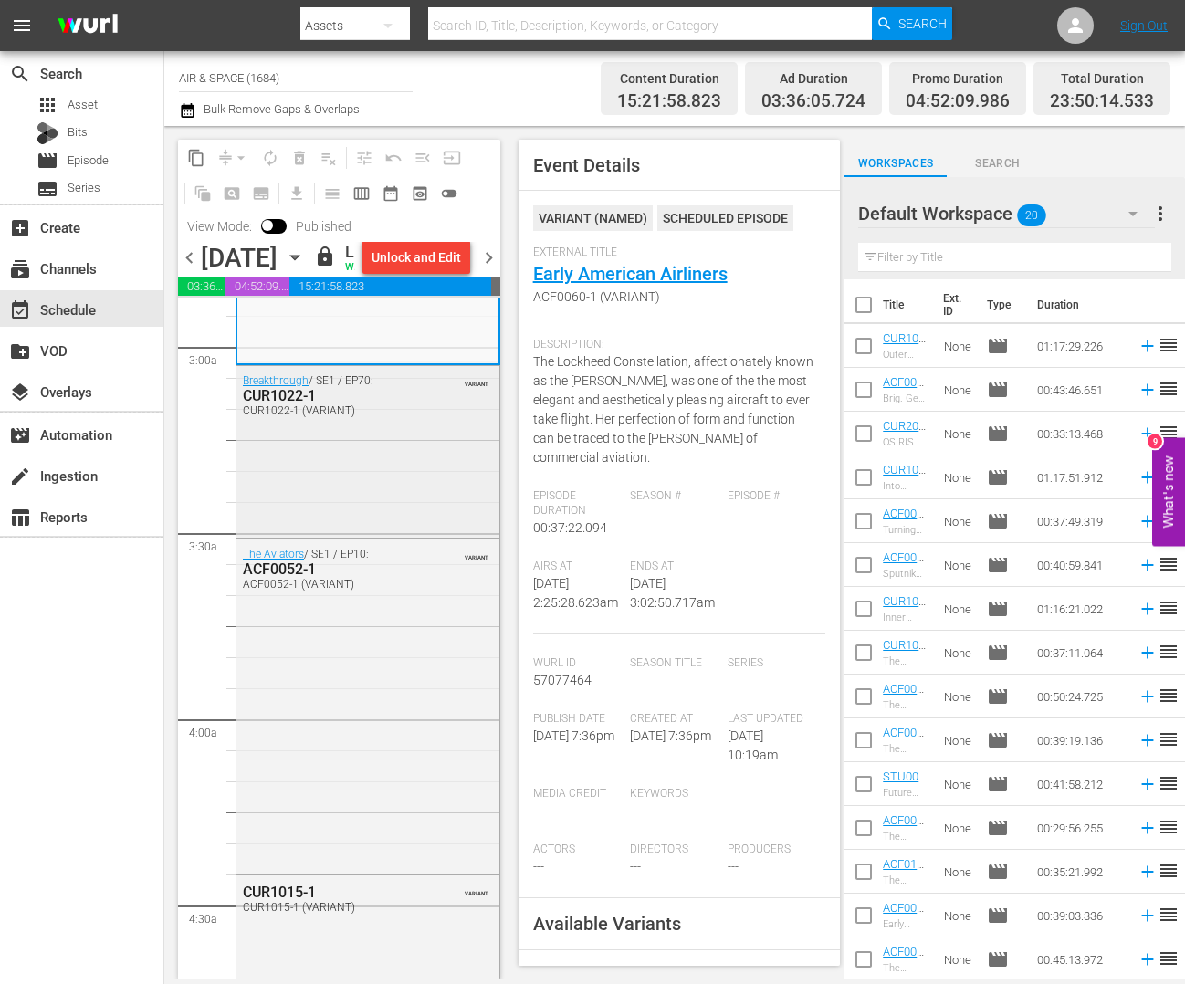
click at [277, 404] on div "CUR1022-1" at bounding box center [328, 395] width 171 height 17
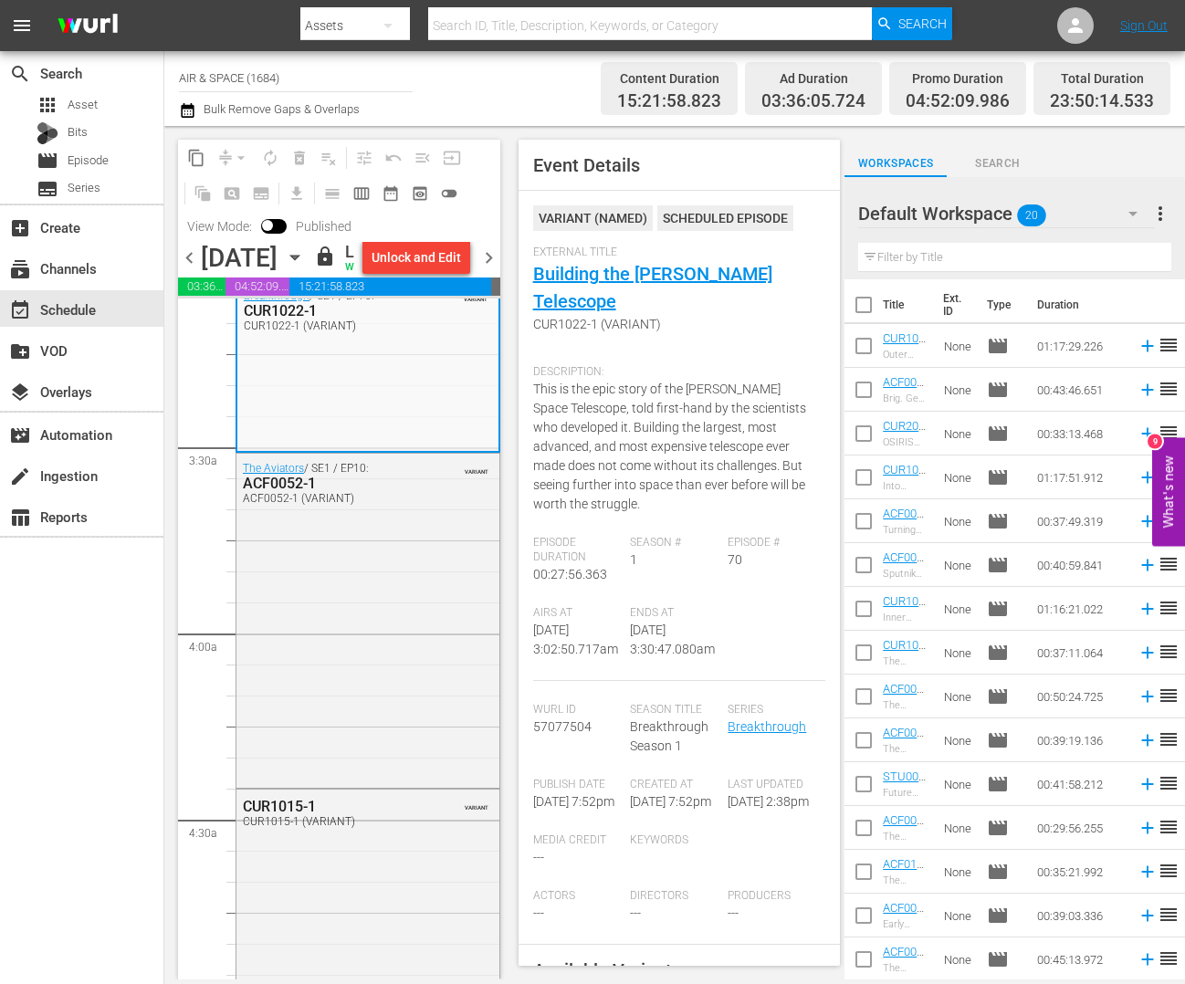
scroll to position [1221, 0]
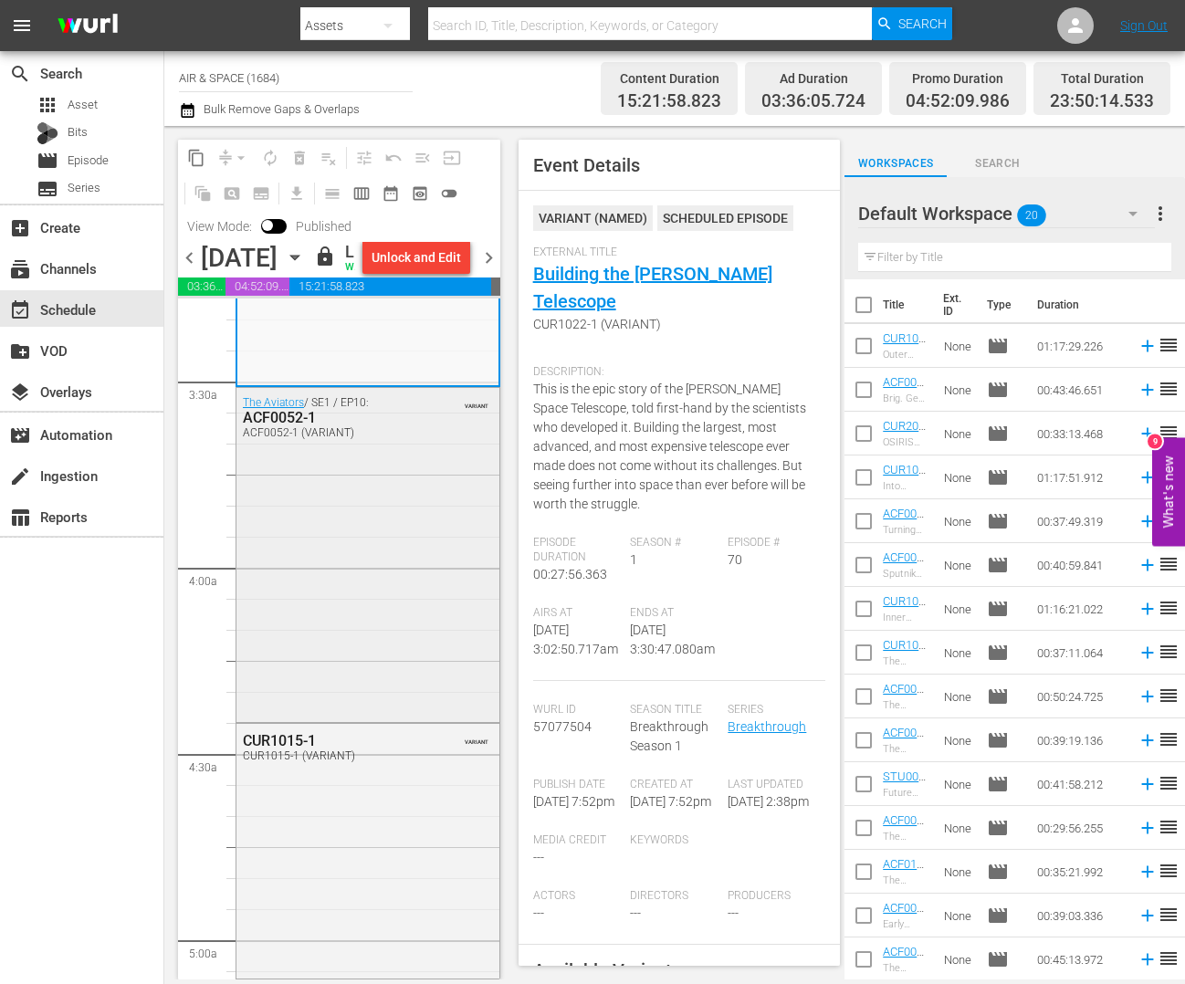
click at [294, 426] on div "ACF0052-1" at bounding box center [328, 417] width 171 height 17
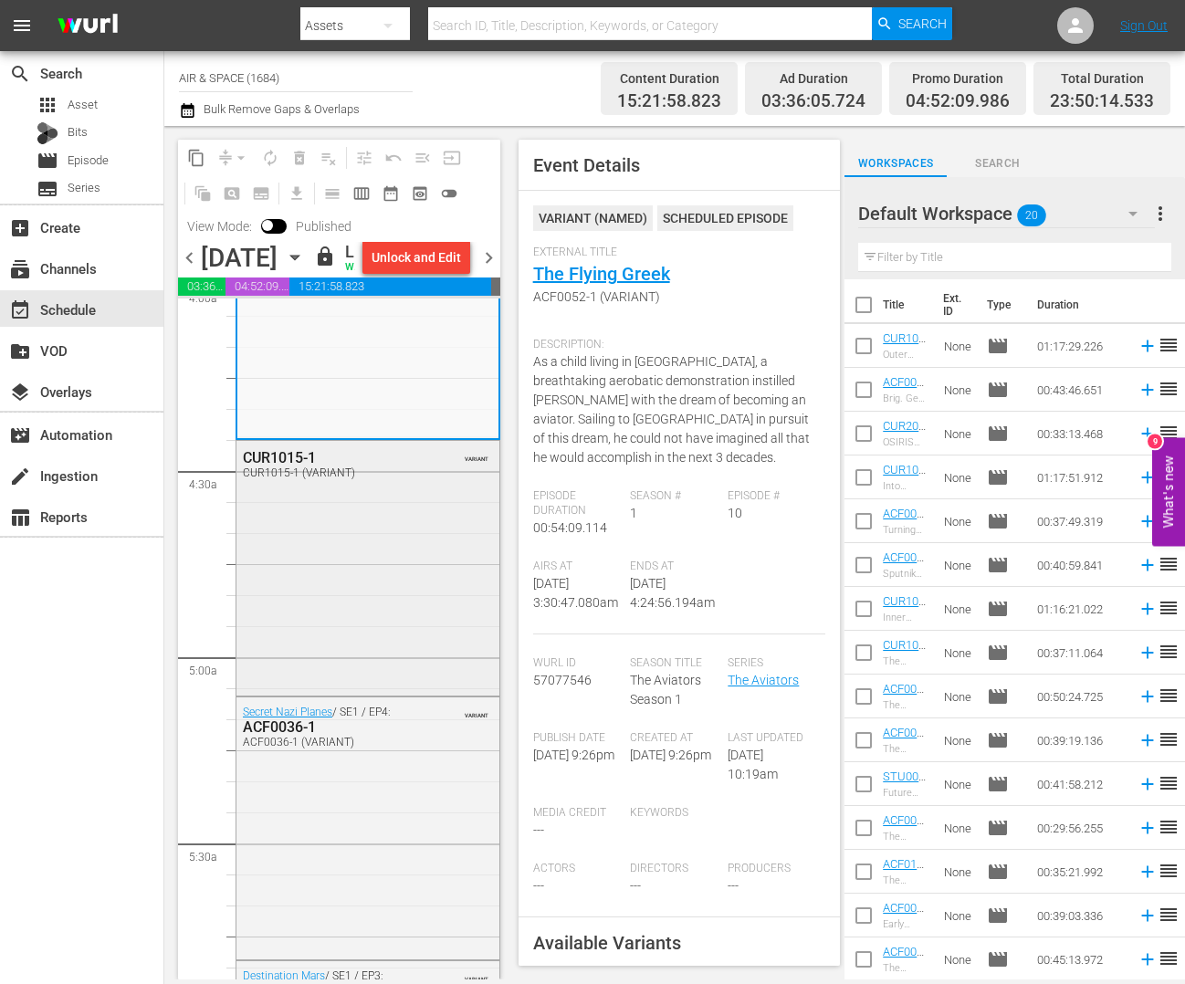
scroll to position [1530, 0]
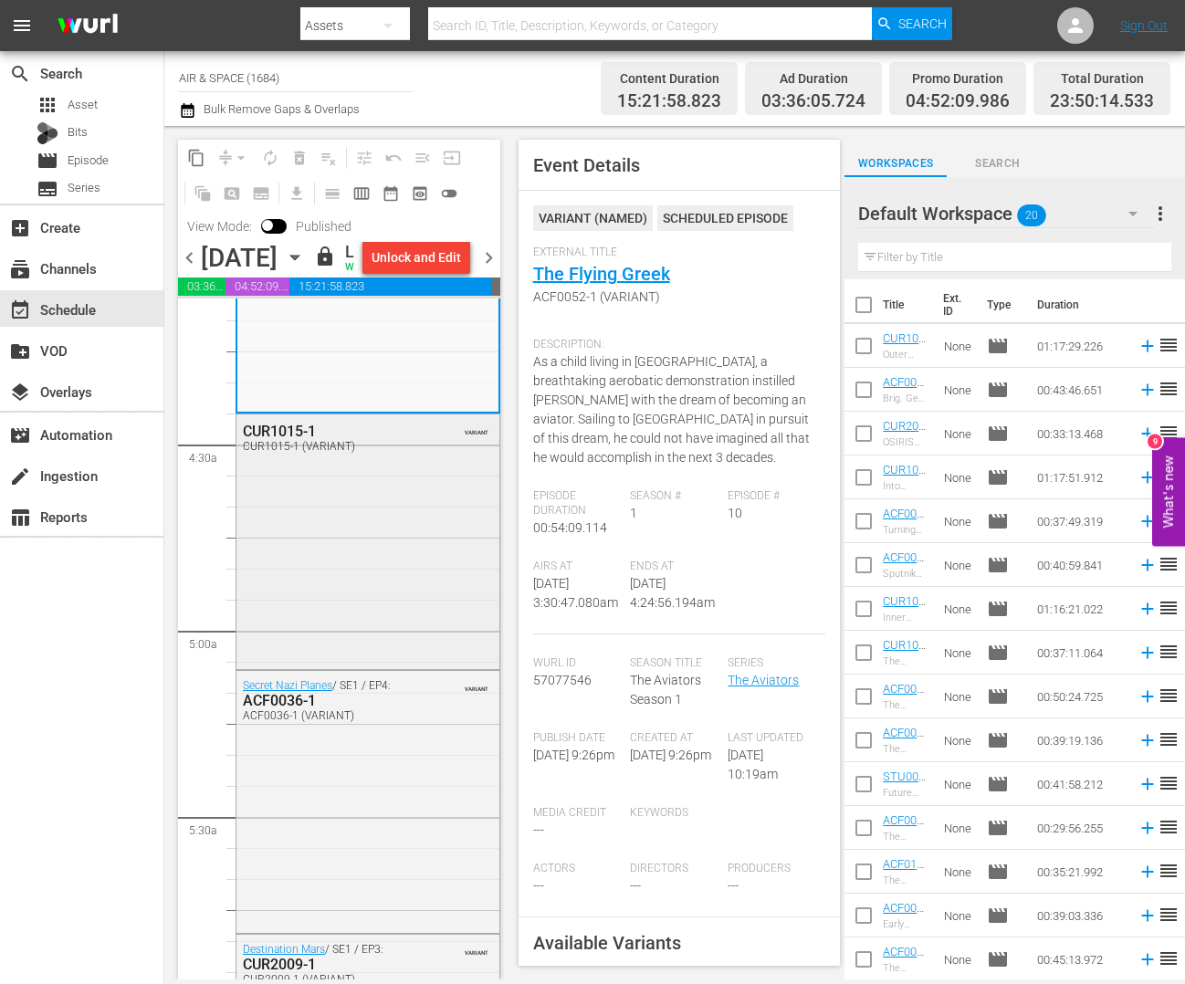
click at [296, 440] on div "CUR1015-1" at bounding box center [328, 431] width 171 height 17
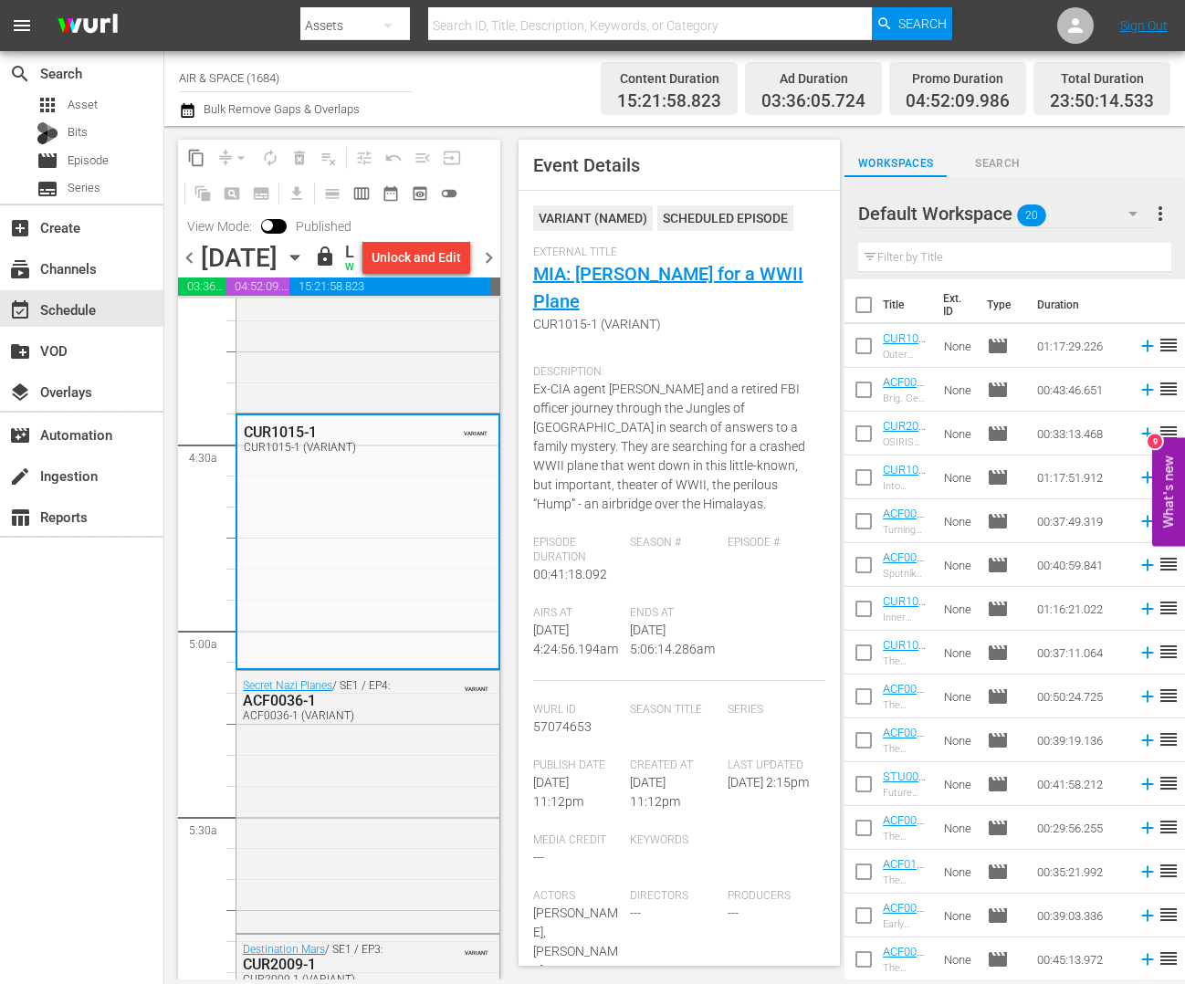
scroll to position [0, 0]
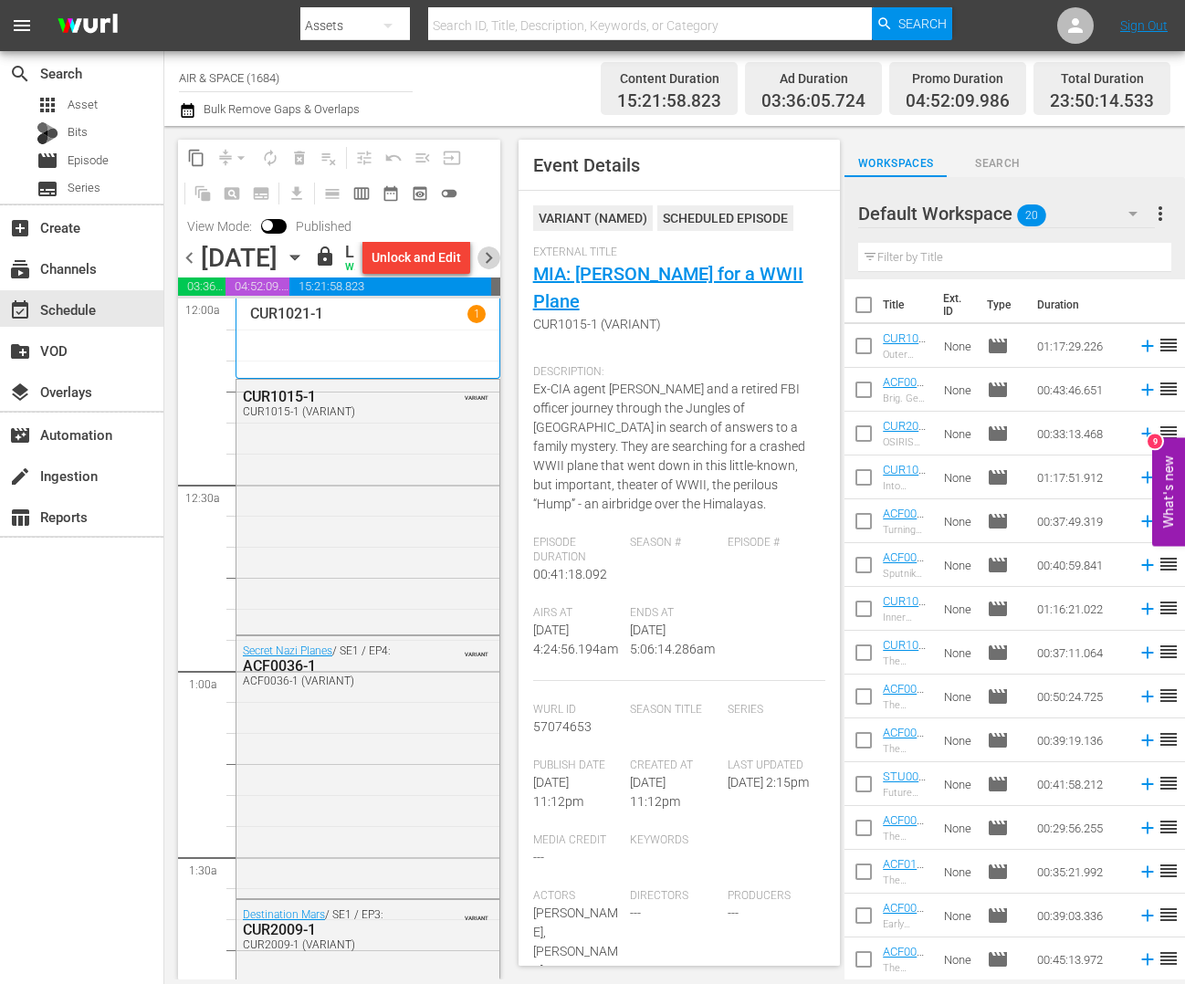
click at [486, 269] on span "chevron_right" at bounding box center [488, 257] width 23 height 23
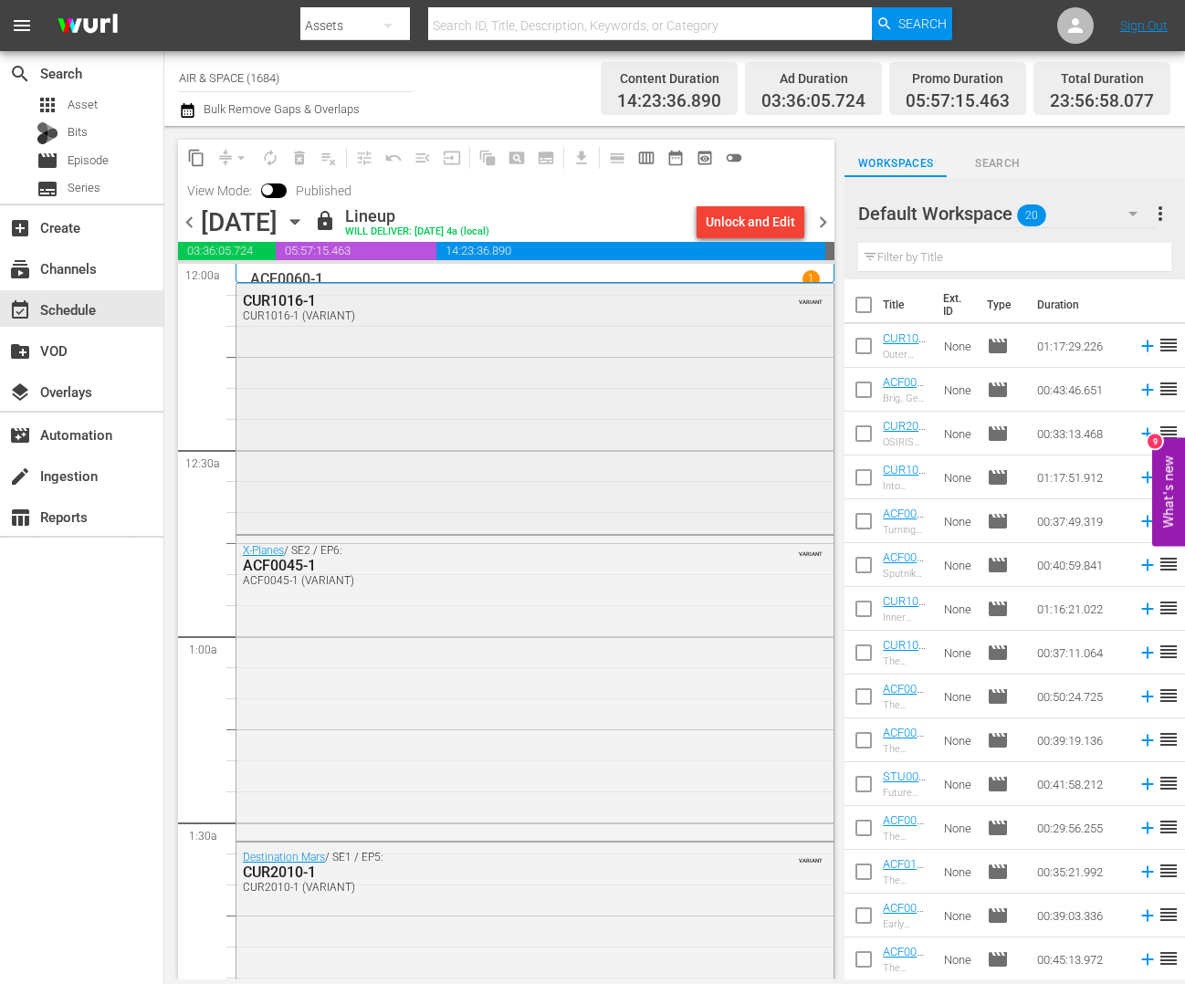
click at [296, 298] on div "CUR1016-1" at bounding box center [488, 300] width 490 height 17
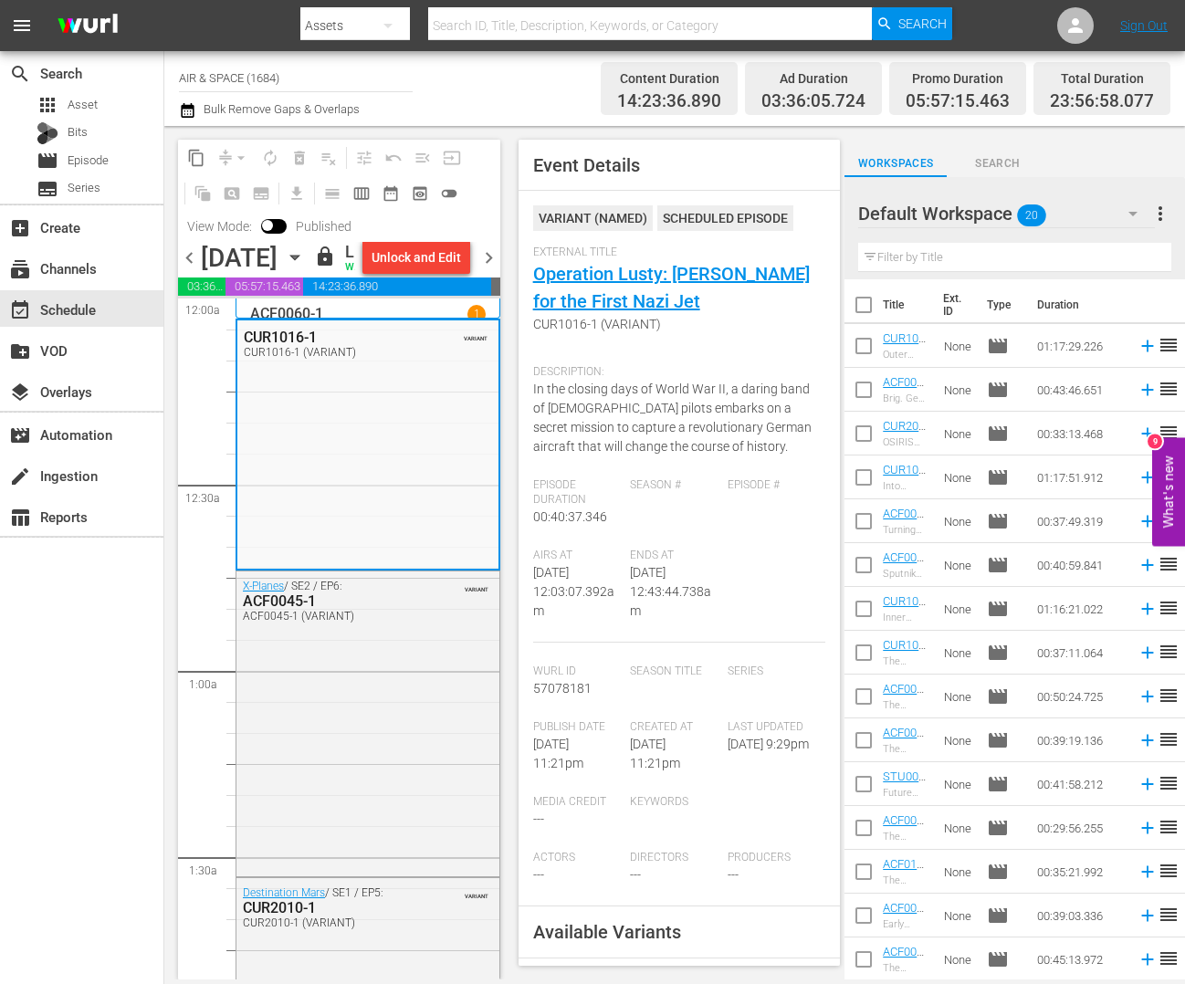
scroll to position [131, 0]
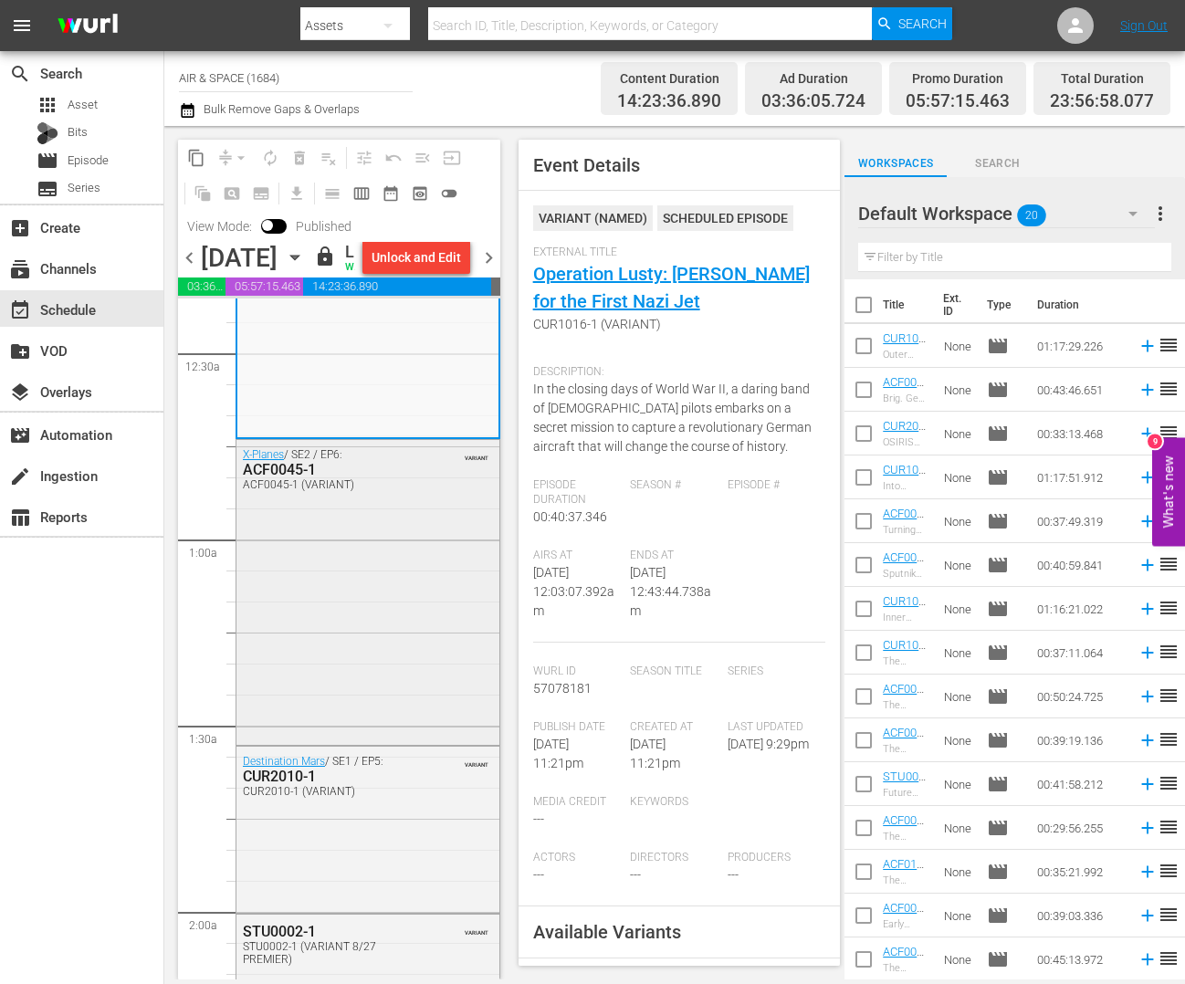
click at [299, 478] on div "ACF0045-1" at bounding box center [328, 469] width 171 height 17
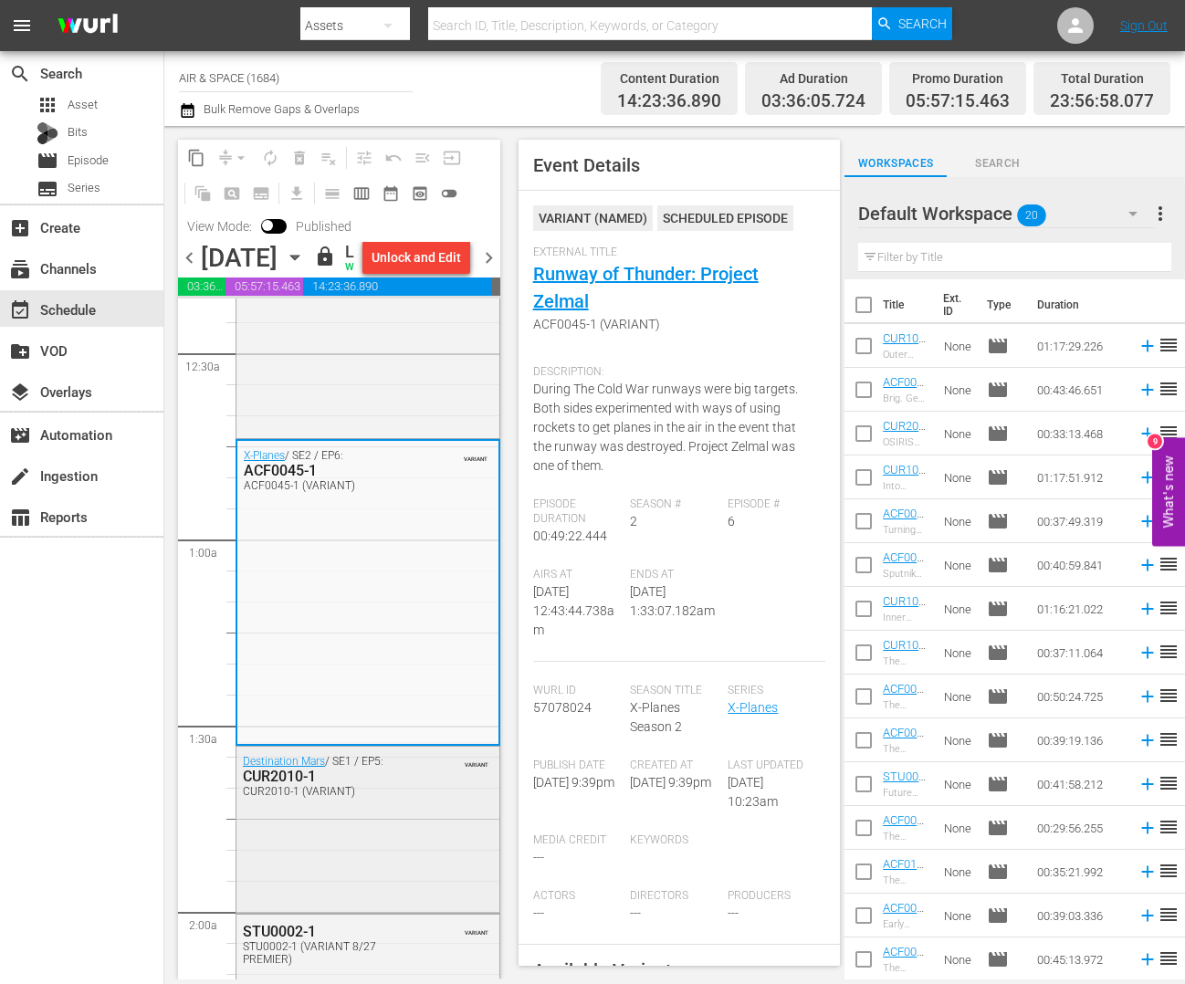
click at [293, 785] on div "CUR2010-1" at bounding box center [328, 776] width 171 height 17
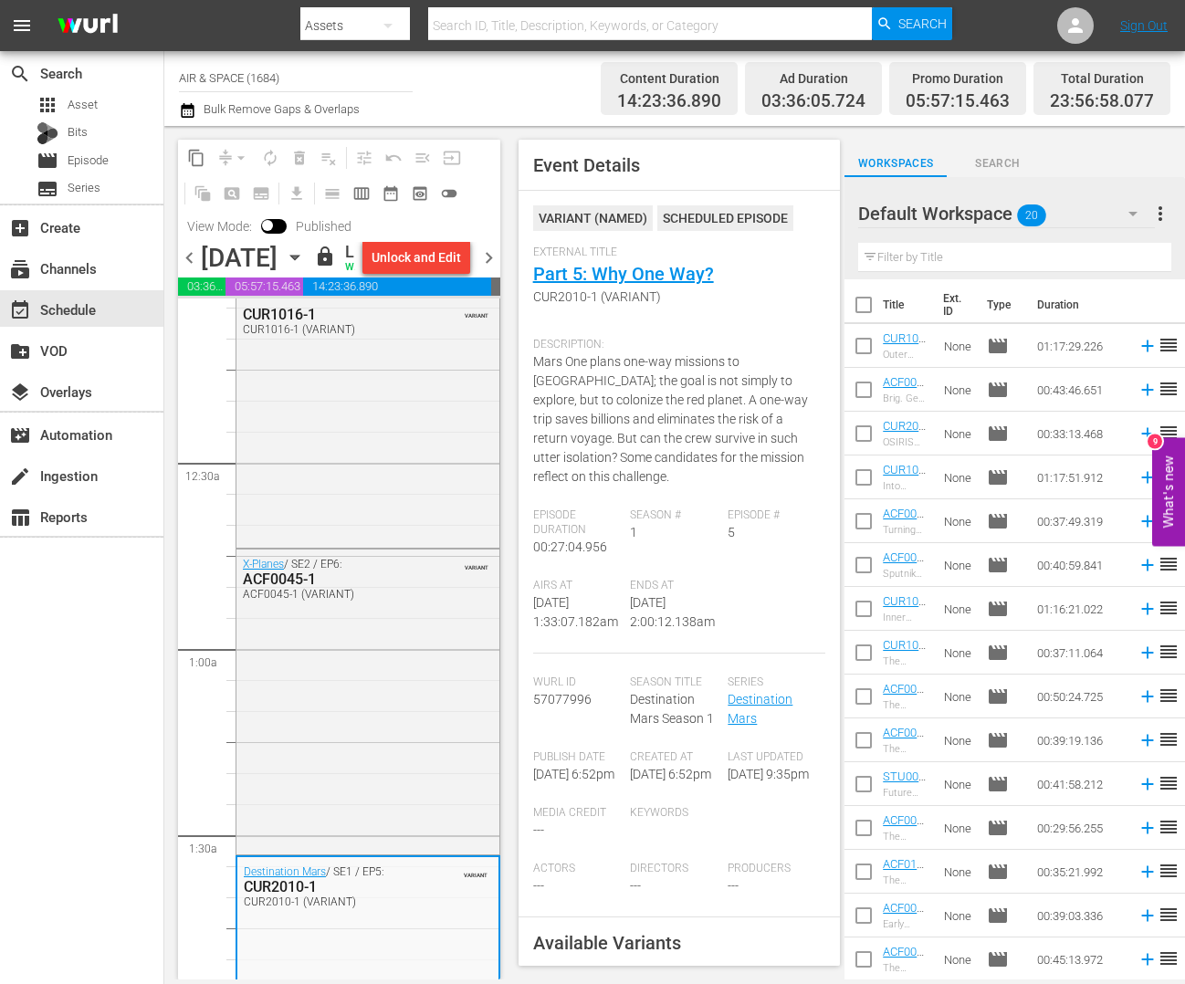
scroll to position [0, 0]
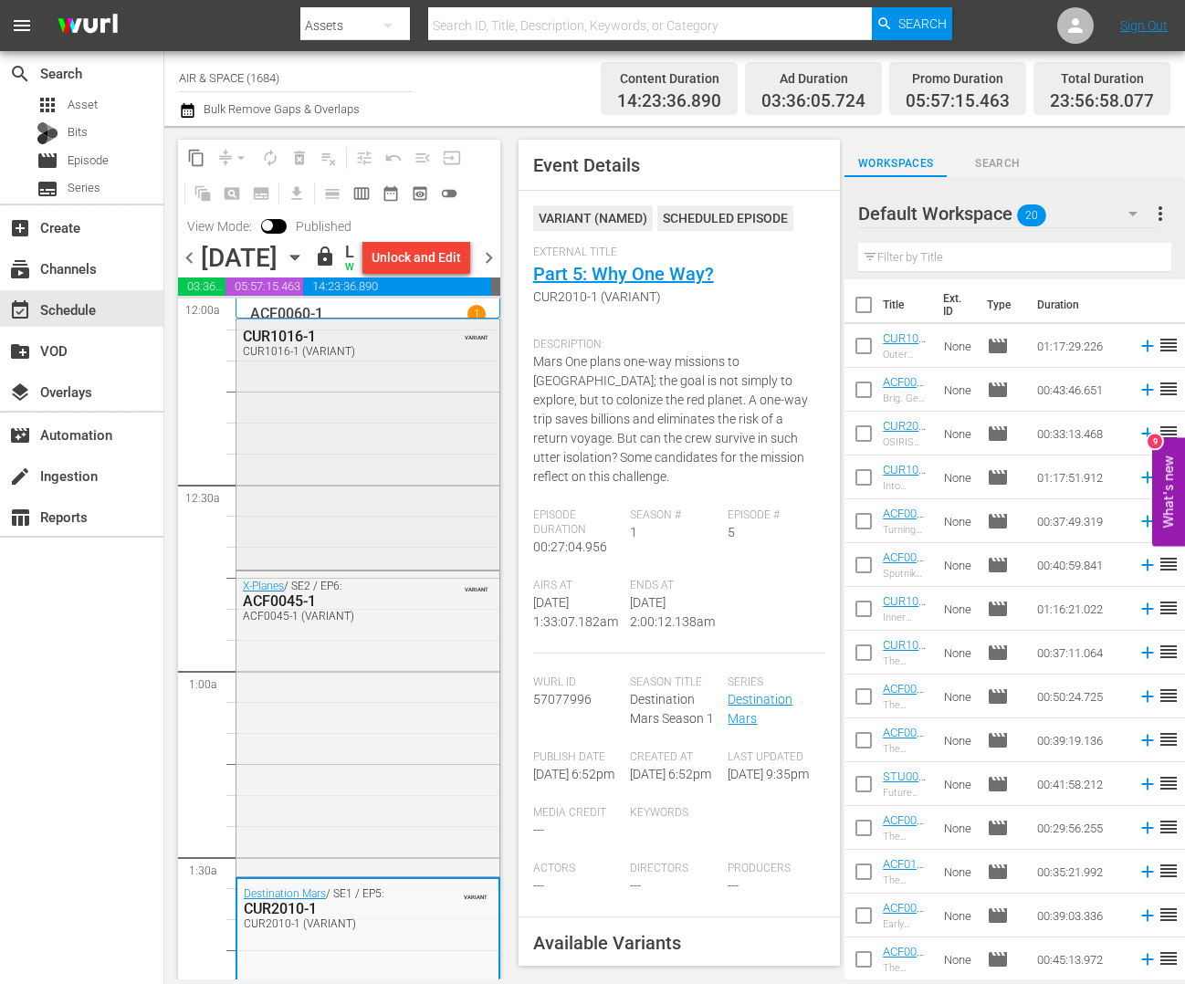
click at [292, 345] on div "CUR1016-1" at bounding box center [328, 336] width 171 height 17
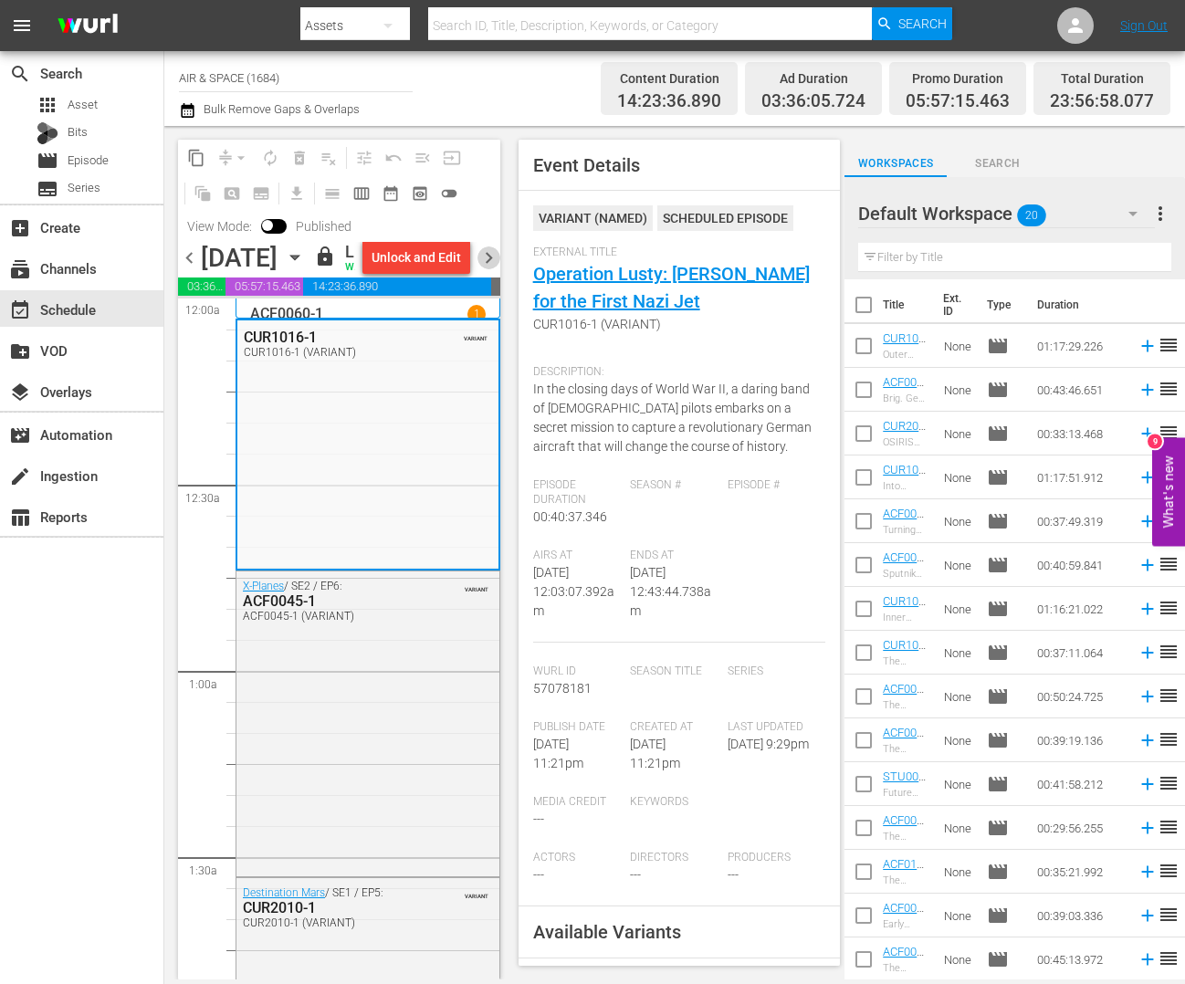
click at [487, 269] on span "chevron_right" at bounding box center [488, 257] width 23 height 23
